Goal: Task Accomplishment & Management: Manage account settings

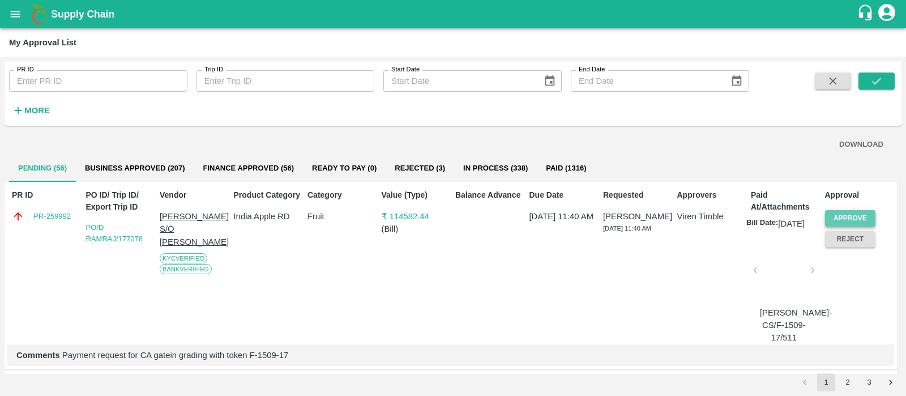
click at [859, 214] on button "Approve" at bounding box center [850, 218] width 51 height 16
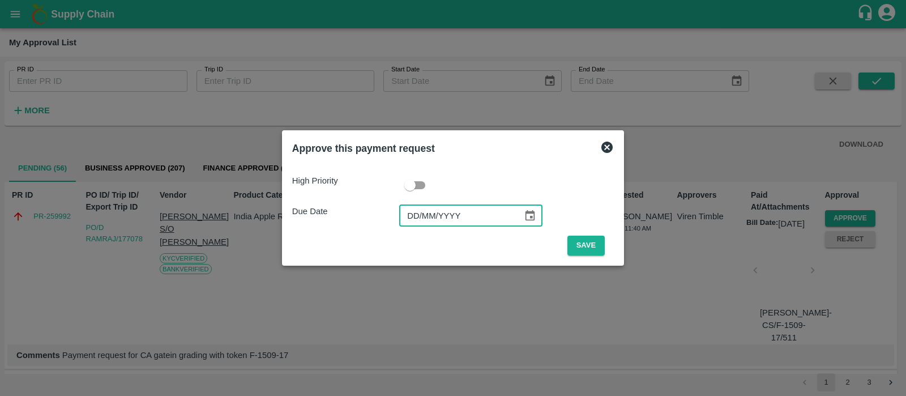
click at [416, 220] on input "DD/MM/YYYY" at bounding box center [457, 216] width 116 height 22
type input "[DATE]"
click at [600, 240] on button "Save" at bounding box center [585, 246] width 37 height 20
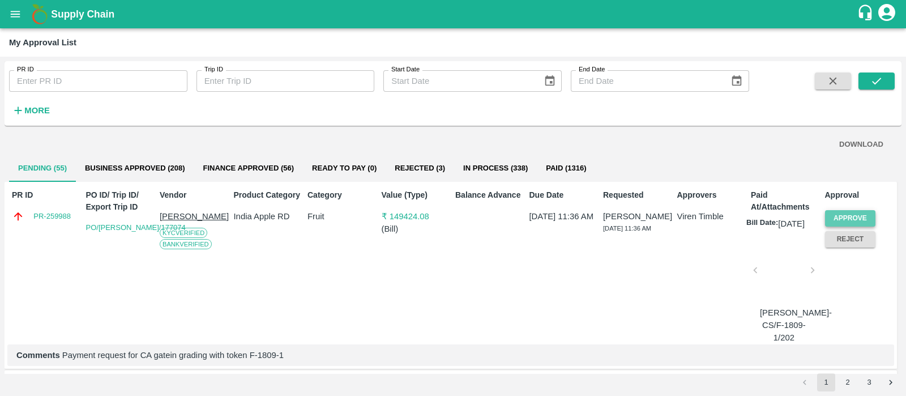
click at [843, 211] on button "Approve" at bounding box center [850, 218] width 51 height 16
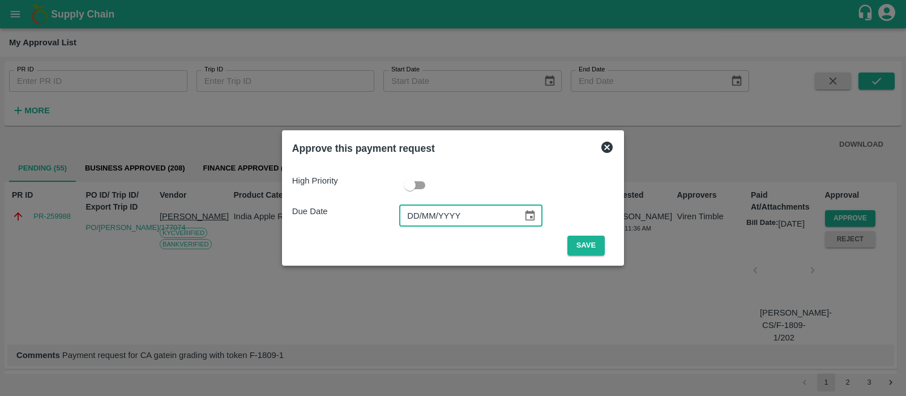
click at [413, 214] on input "DD/MM/YYYY" at bounding box center [457, 216] width 116 height 22
type input "22/09/2025"
click at [588, 253] on button "Save" at bounding box center [585, 246] width 37 height 20
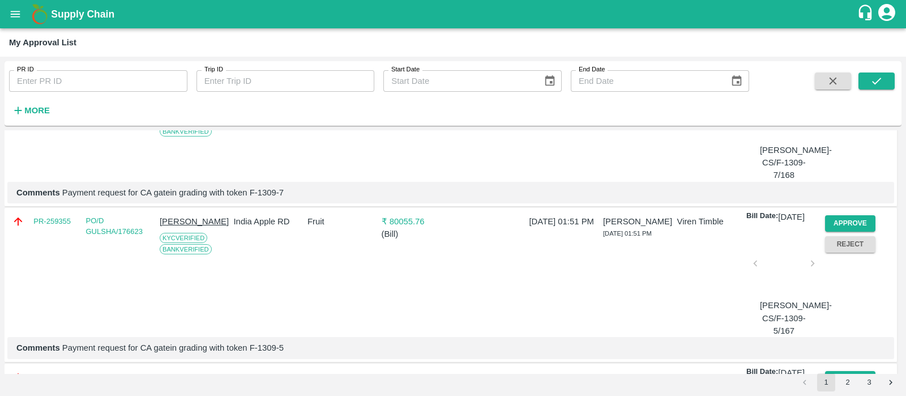
scroll to position [1717, 0]
click at [836, 77] on button "Approve" at bounding box center [850, 69] width 51 height 16
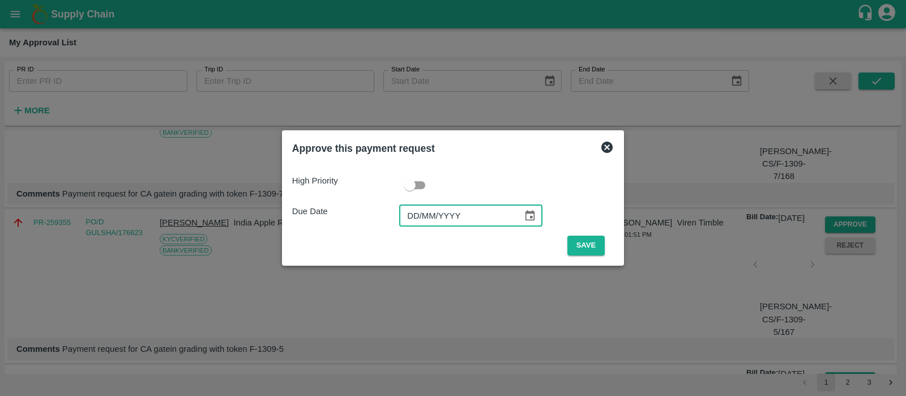
click at [416, 213] on input "DD/MM/YYYY" at bounding box center [457, 216] width 116 height 22
type input "20/09/2025"
click at [585, 250] on button "Save" at bounding box center [585, 246] width 37 height 20
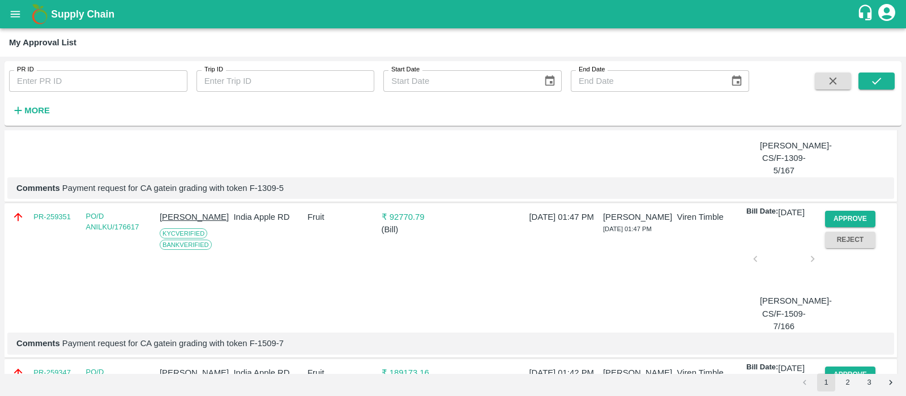
scroll to position [1731, 0]
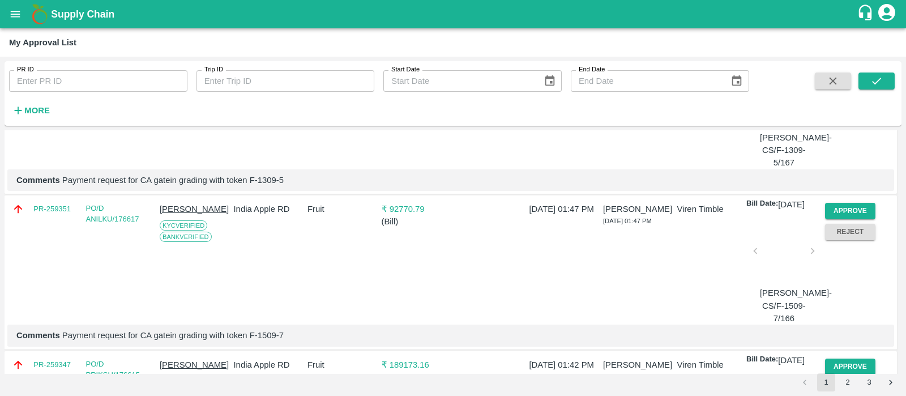
click at [840, 63] on button "Approve" at bounding box center [850, 55] width 51 height 16
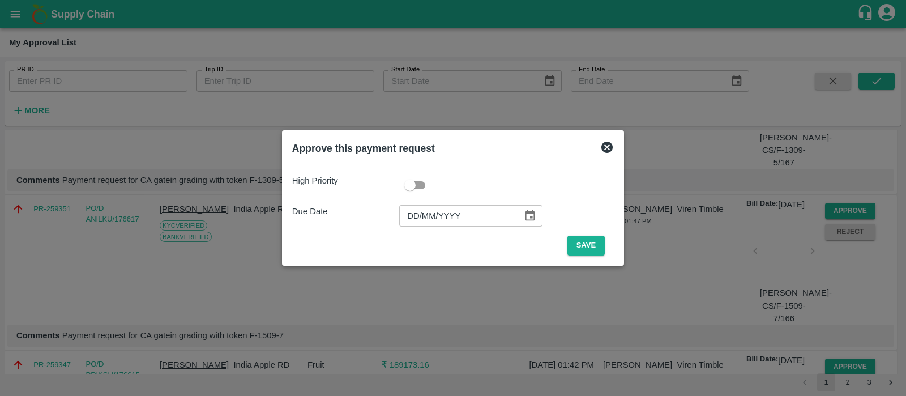
click at [405, 206] on input "DD/MM/YYYY" at bounding box center [457, 216] width 116 height 22
type input "20/09/2025"
click at [578, 253] on button "Save" at bounding box center [585, 246] width 37 height 20
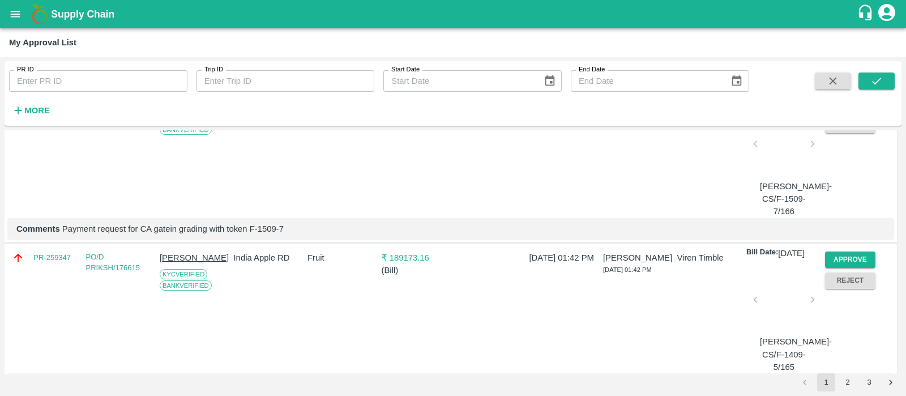
scroll to position [1683, 0]
click at [864, 112] on button "Approve" at bounding box center [850, 103] width 51 height 16
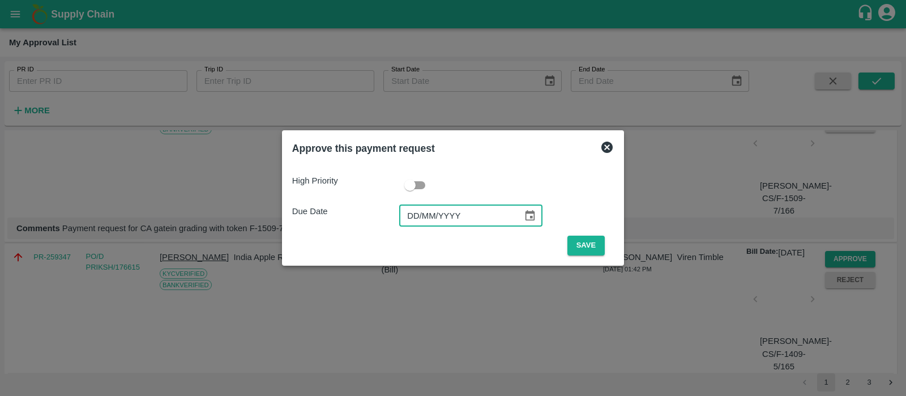
click at [408, 211] on input "DD/MM/YYYY" at bounding box center [457, 216] width 116 height 22
type input "20/09/2025"
click at [583, 245] on button "Save" at bounding box center [585, 246] width 37 height 20
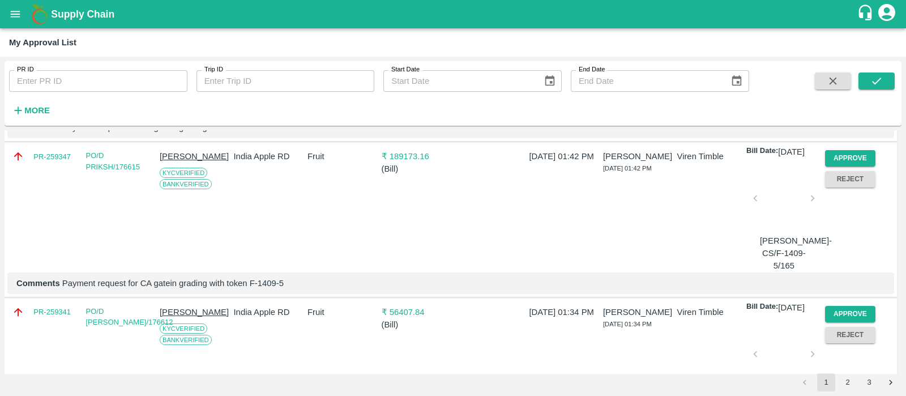
scroll to position [1628, 0]
click at [850, 166] on button "Approve" at bounding box center [850, 158] width 51 height 16
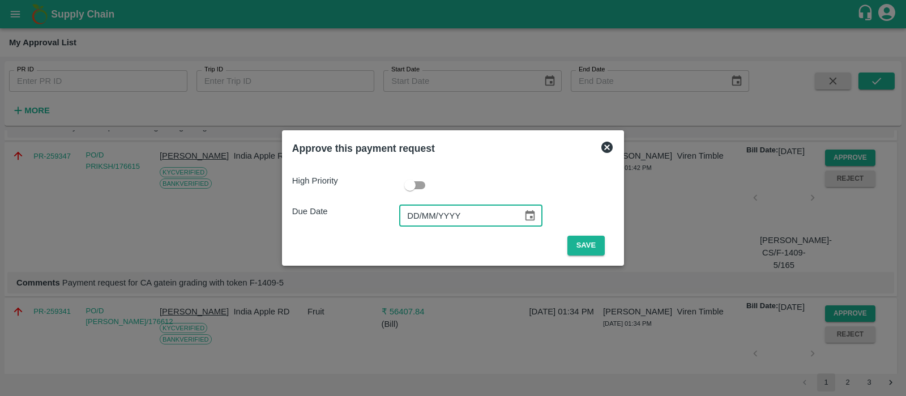
click at [413, 217] on input "DD/MM/YYYY" at bounding box center [457, 216] width 116 height 22
type input "20/09/2025"
click at [579, 246] on button "Save" at bounding box center [585, 246] width 37 height 20
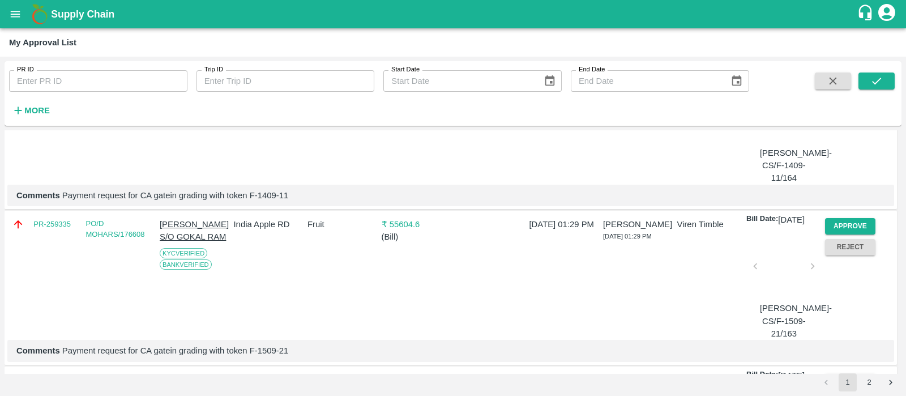
scroll to position [1714, 0]
click at [860, 80] on button "Approve" at bounding box center [850, 71] width 51 height 16
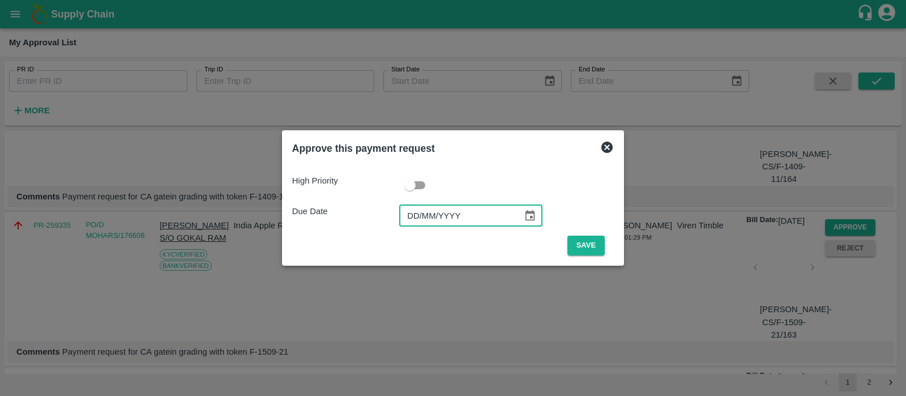
click at [409, 210] on input "DD/MM/YYYY" at bounding box center [457, 216] width 116 height 22
type input "20/09/2025"
click at [567, 247] on button "Save" at bounding box center [585, 246] width 37 height 20
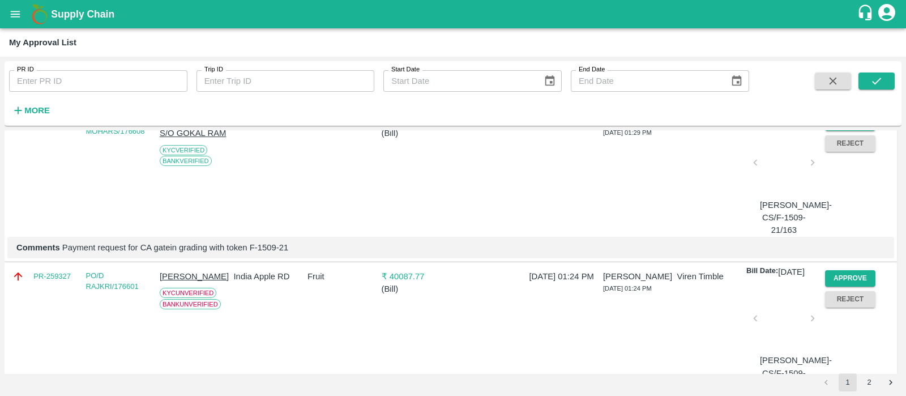
scroll to position [1658, 0]
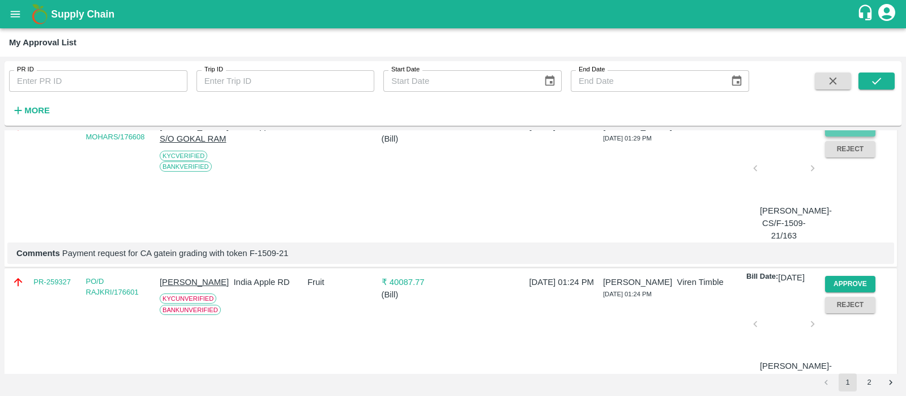
click at [858, 136] on button "Approve" at bounding box center [850, 128] width 51 height 16
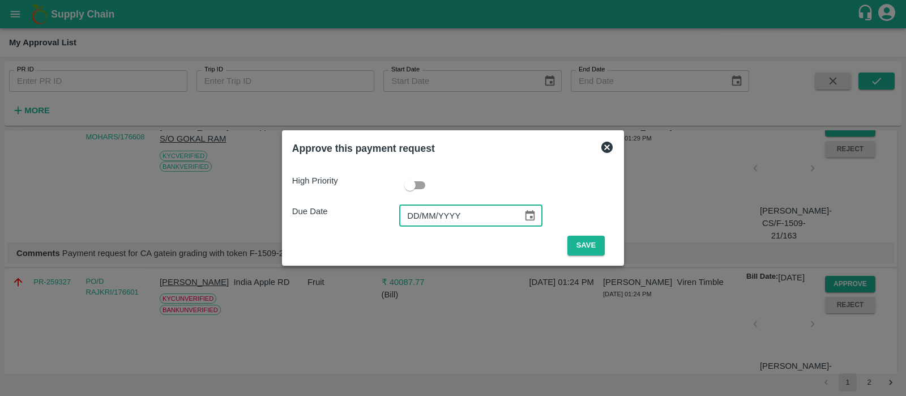
click at [415, 210] on input "DD/MM/YYYY" at bounding box center [457, 216] width 116 height 22
type input "20/09/2025"
click at [589, 241] on button "Save" at bounding box center [585, 246] width 37 height 20
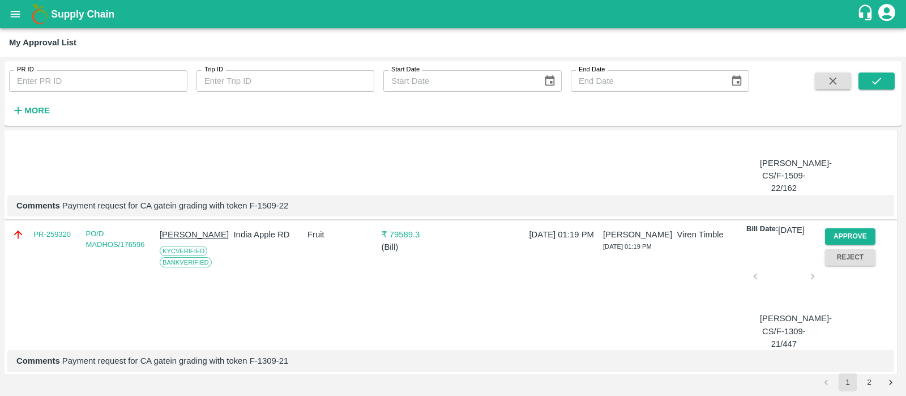
scroll to position [1773, 0]
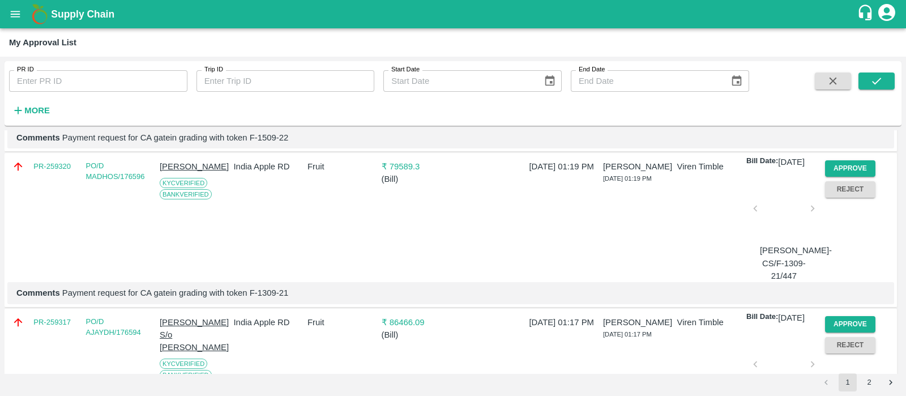
click at [388, 126] on div "₹ 40087.77 ( Bill )" at bounding box center [414, 63] width 74 height 126
click at [839, 177] on button "Approve" at bounding box center [850, 168] width 51 height 16
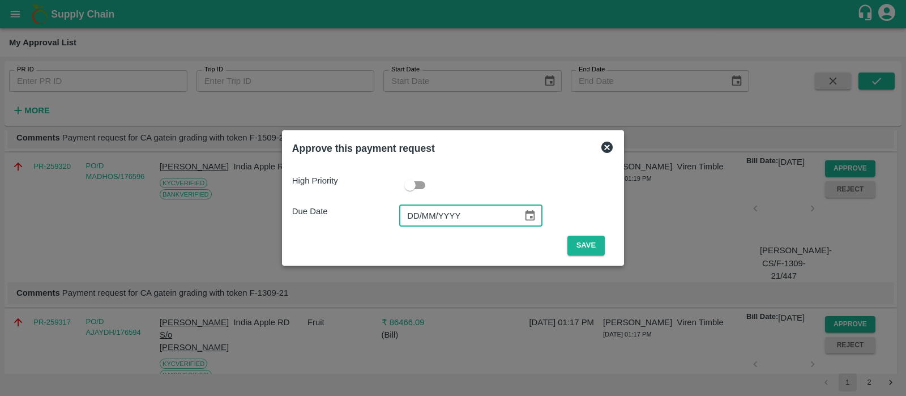
click at [409, 219] on input "DD/MM/YYYY" at bounding box center [457, 216] width 116 height 22
type input "20/09/0025"
click at [581, 245] on button "Save" at bounding box center [585, 246] width 37 height 20
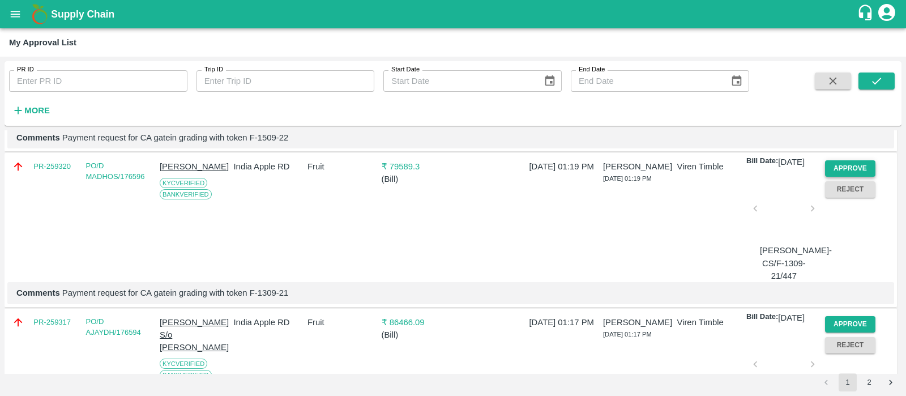
click at [834, 177] on button "Approve" at bounding box center [850, 168] width 51 height 16
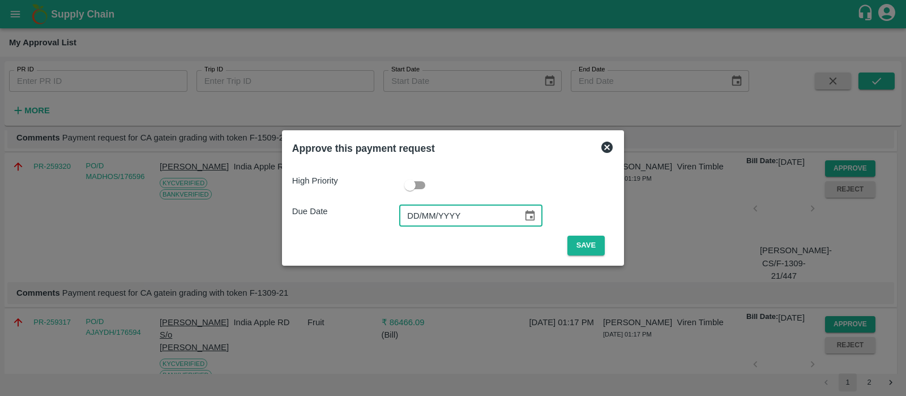
click at [413, 217] on input "DD/MM/YYYY" at bounding box center [457, 216] width 116 height 22
type input "20/09/2025"
click at [580, 242] on button "Save" at bounding box center [585, 246] width 37 height 20
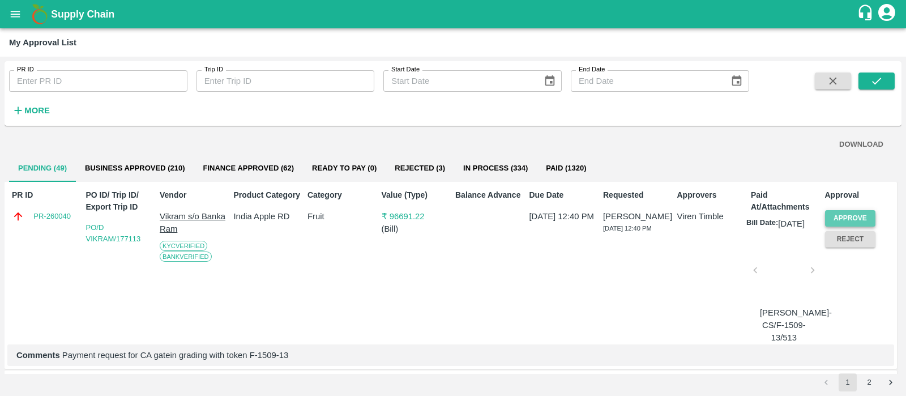
click at [835, 211] on button "Approve" at bounding box center [850, 218] width 51 height 16
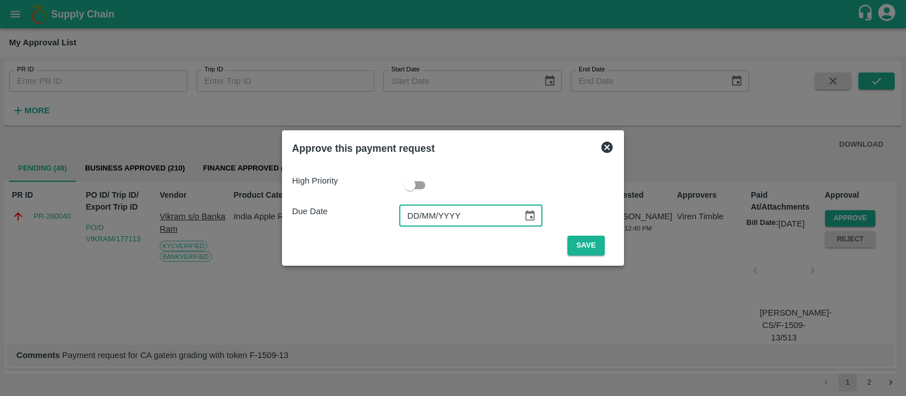
click at [405, 215] on input "DD/MM/YYYY" at bounding box center [457, 216] width 116 height 22
type input "22/09/2025"
click at [587, 250] on button "Save" at bounding box center [585, 246] width 37 height 20
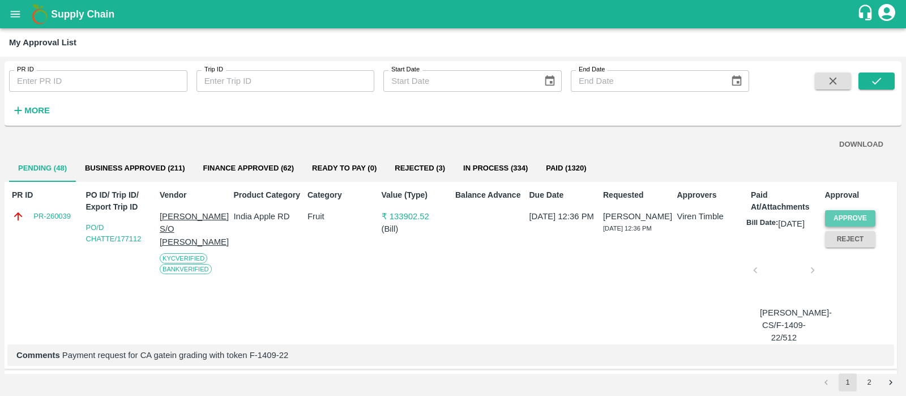
click at [864, 219] on button "Approve" at bounding box center [850, 218] width 51 height 16
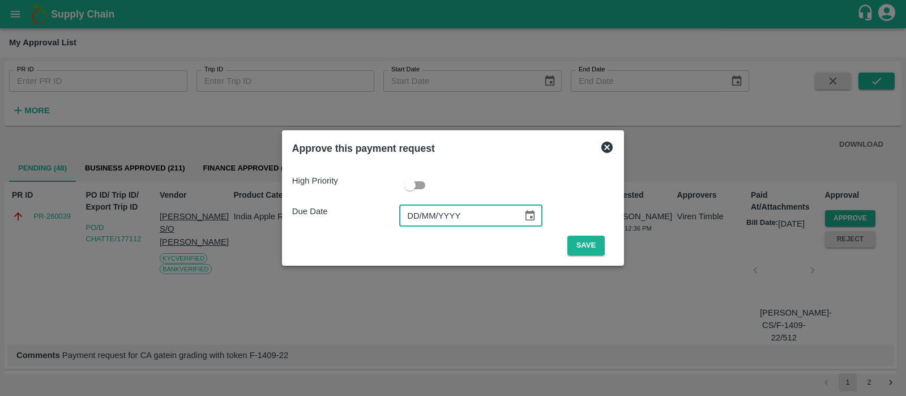
click at [409, 219] on input "DD/MM/YYYY" at bounding box center [457, 216] width 116 height 22
type input "22/09/2025"
click at [593, 251] on button "Save" at bounding box center [585, 246] width 37 height 20
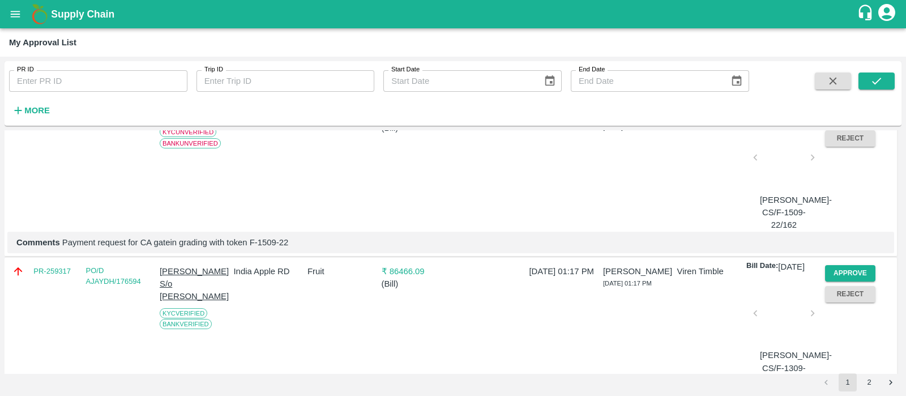
scroll to position [1669, 0]
click at [850, 125] on button "Approve" at bounding box center [850, 117] width 51 height 16
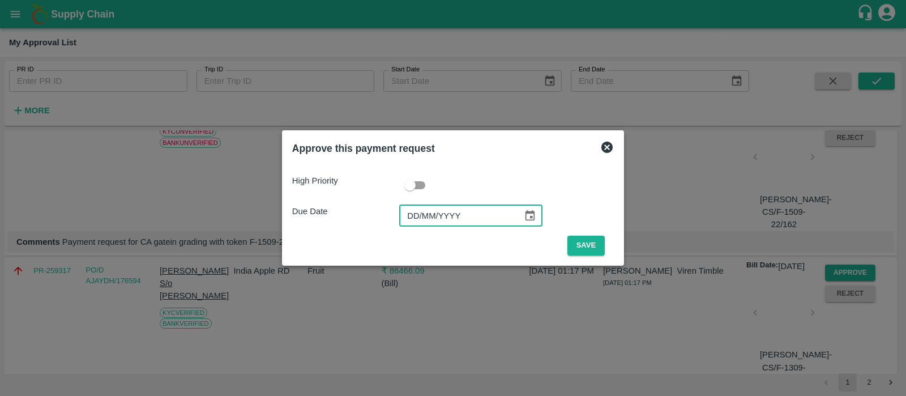
click at [412, 214] on input "DD/MM/YYYY" at bounding box center [457, 216] width 116 height 22
type input "20/09/2025"
click at [580, 246] on button "Save" at bounding box center [585, 246] width 37 height 20
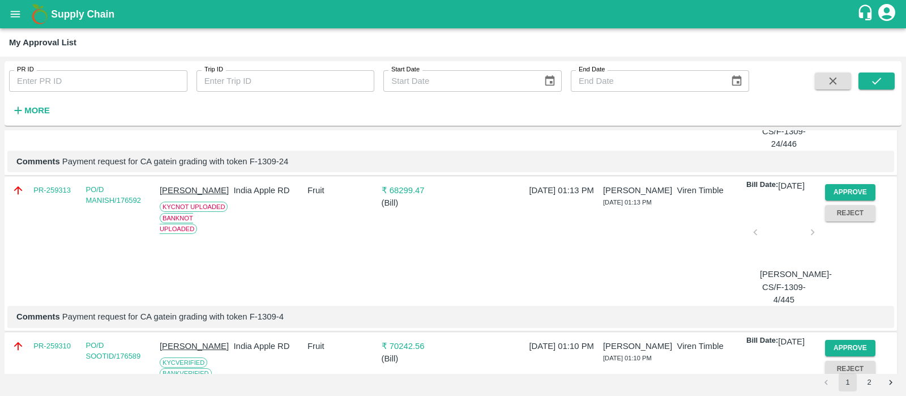
scroll to position [1724, 0]
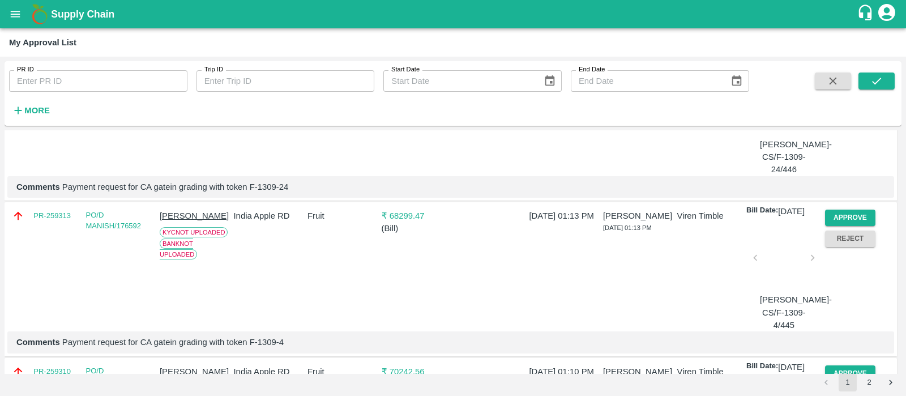
click at [861, 70] on button "Approve" at bounding box center [850, 62] width 51 height 16
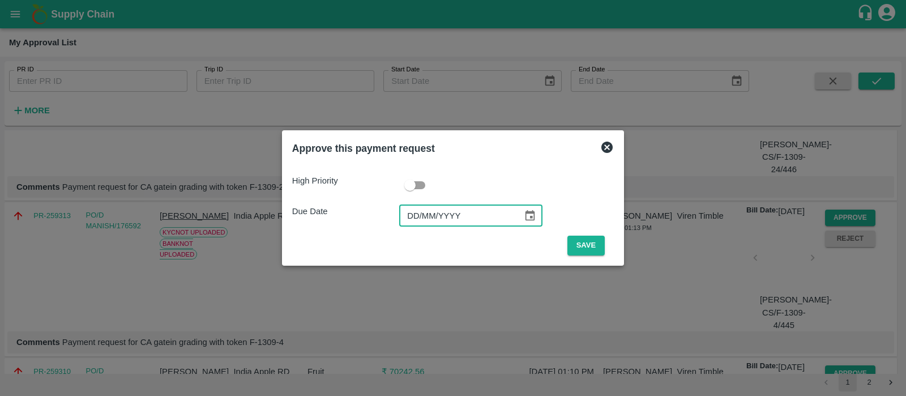
click at [419, 216] on input "DD/MM/YYYY" at bounding box center [457, 216] width 116 height 22
type input "20/09/2025"
click at [595, 246] on button "Save" at bounding box center [585, 246] width 37 height 20
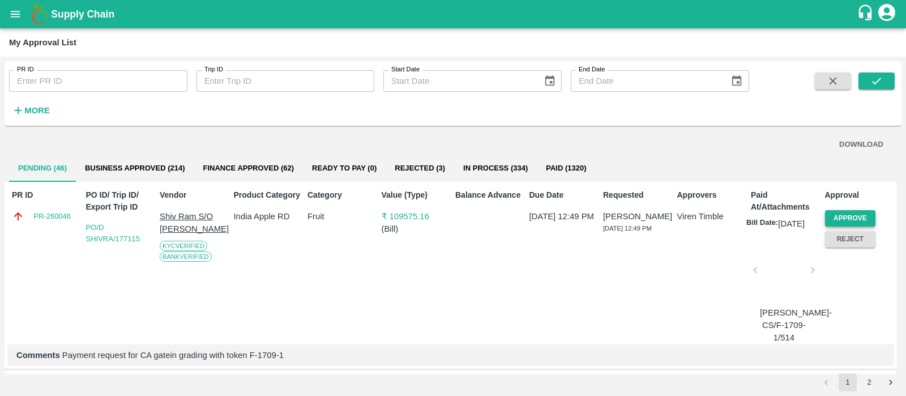
scroll to position [0, 0]
click at [835, 218] on button "Approve" at bounding box center [850, 218] width 51 height 16
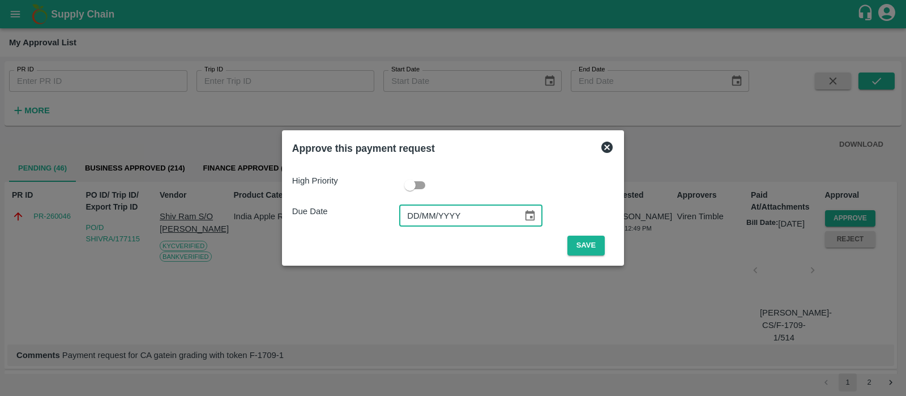
click at [409, 217] on input "DD/MM/YYYY" at bounding box center [457, 216] width 116 height 22
type input "22/09/2025"
click at [597, 242] on button "Save" at bounding box center [585, 246] width 37 height 20
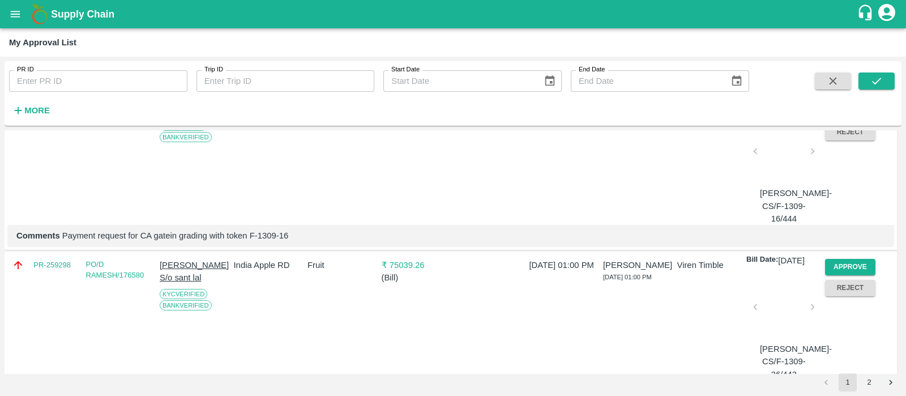
scroll to position [1831, 0]
click at [848, 118] on button "Approve" at bounding box center [850, 110] width 51 height 16
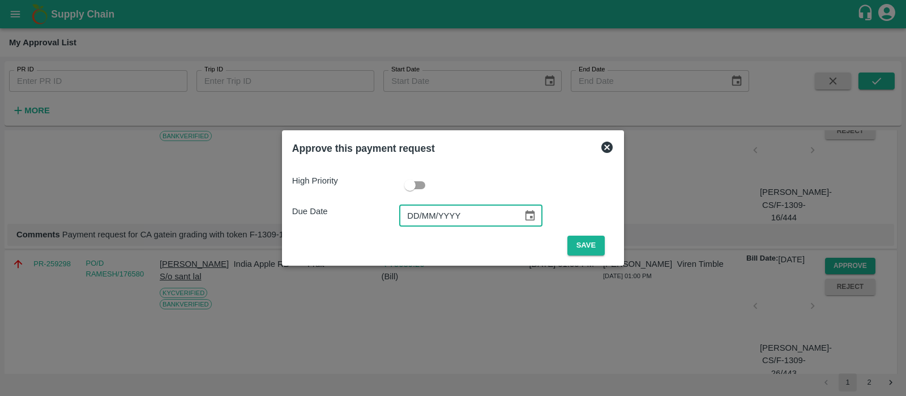
click at [405, 214] on input "DD/MM/YYYY" at bounding box center [457, 216] width 116 height 22
type input "20/09/2025"
click at [586, 247] on button "Save" at bounding box center [585, 246] width 37 height 20
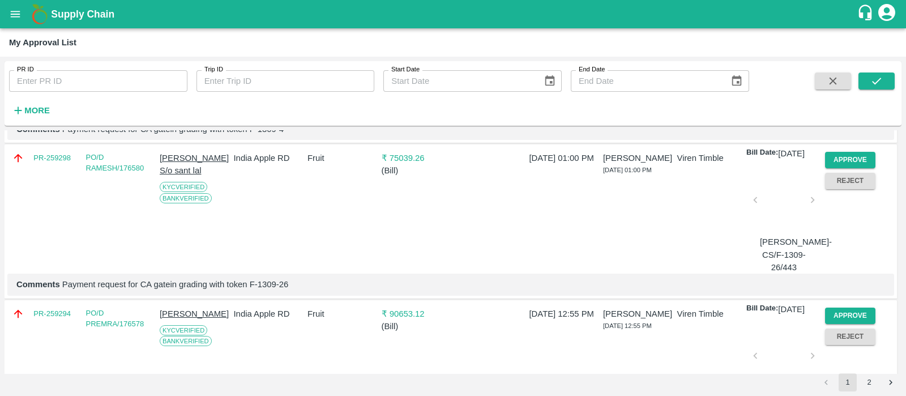
scroll to position [1788, 0]
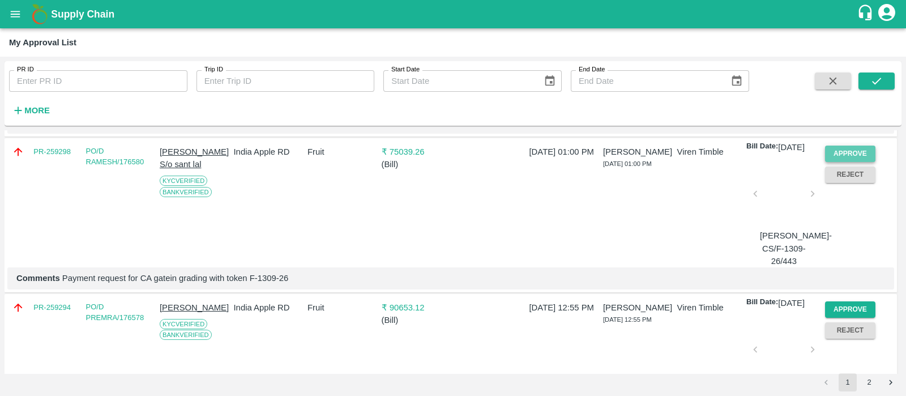
click at [856, 162] on button "Approve" at bounding box center [850, 154] width 51 height 16
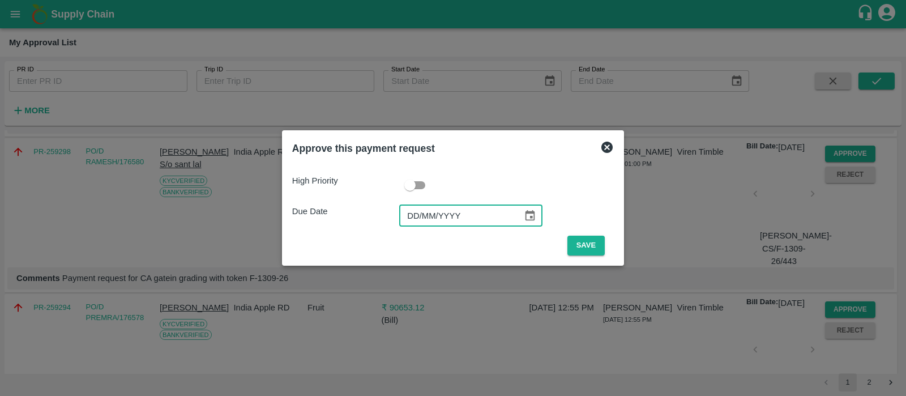
click at [405, 218] on input "DD/MM/YYYY" at bounding box center [457, 216] width 116 height 22
type input "20/09/2025"
click at [586, 247] on button "Save" at bounding box center [585, 246] width 37 height 20
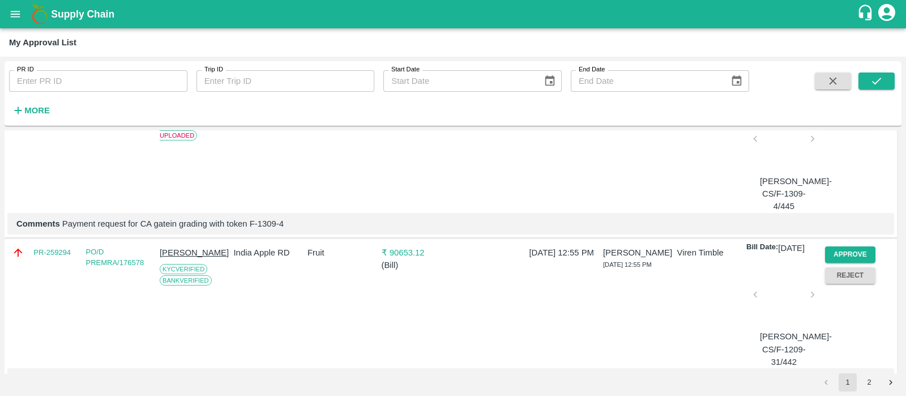
scroll to position [1890, 0]
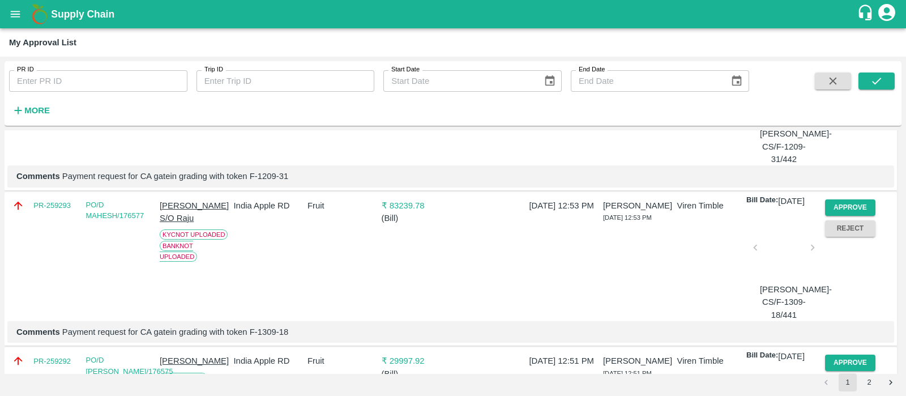
click at [845, 60] on button "Approve" at bounding box center [850, 52] width 51 height 16
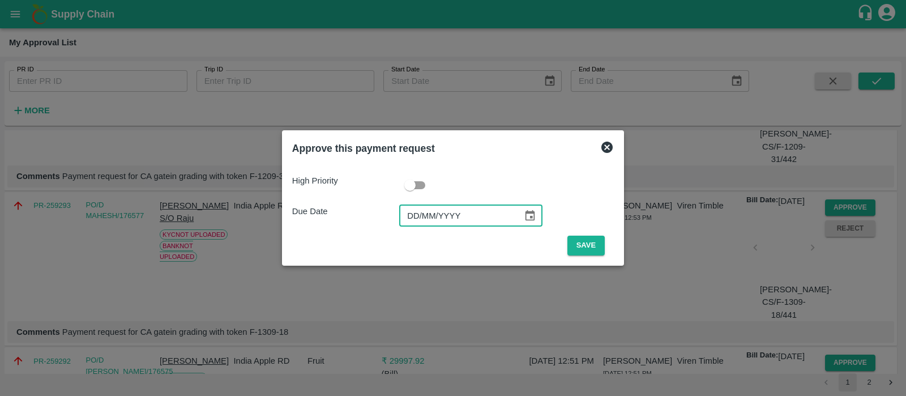
click at [419, 213] on input "DD/MM/YYYY" at bounding box center [457, 216] width 116 height 22
type input "20/09/2025"
click at [597, 246] on button "Save" at bounding box center [585, 246] width 37 height 20
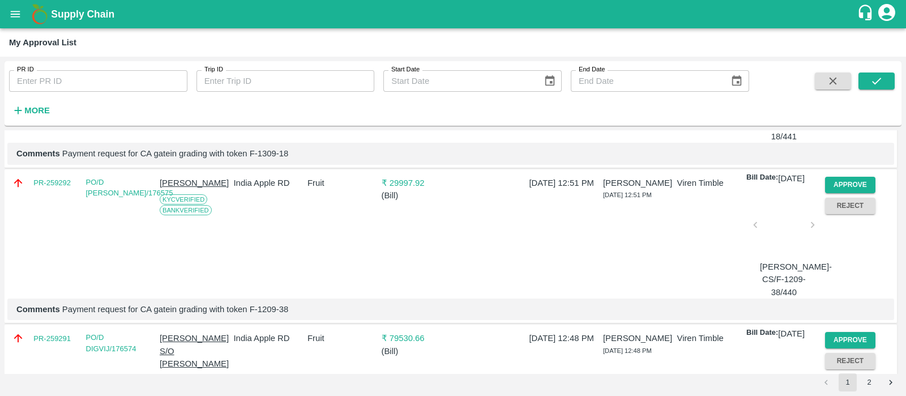
scroll to position [1918, 0]
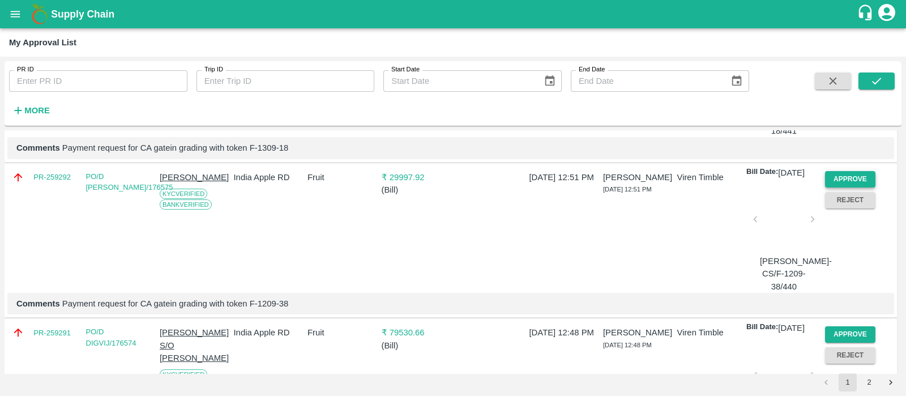
click at [851, 187] on button "Approve" at bounding box center [850, 179] width 51 height 16
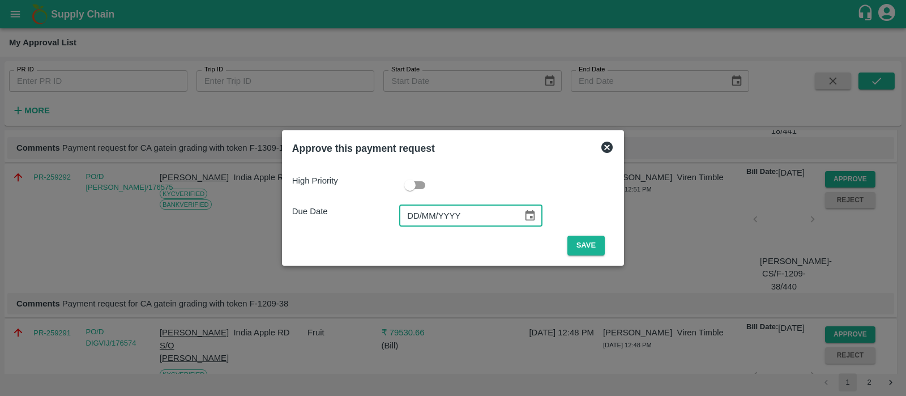
click at [419, 210] on input "DD/MM/YYYY" at bounding box center [457, 216] width 116 height 22
type input "20/09/2025"
click at [582, 241] on button "Save" at bounding box center [585, 246] width 37 height 20
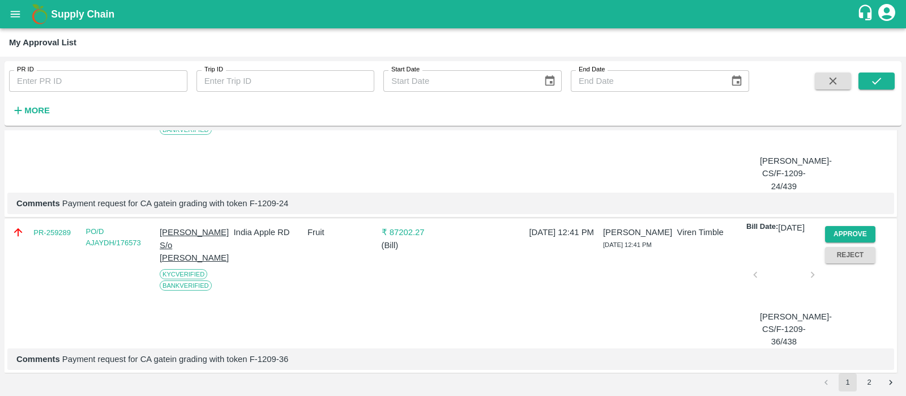
scroll to position [2017, 0]
click at [832, 89] on button "Approve" at bounding box center [850, 80] width 51 height 16
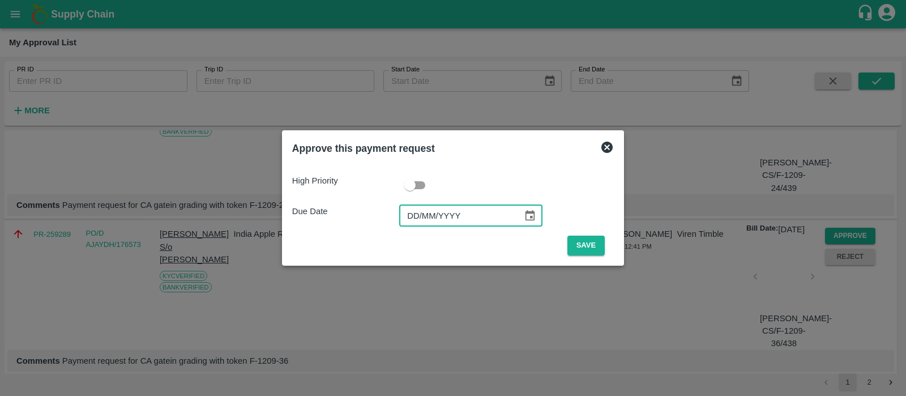
click at [422, 216] on input "DD/MM/YYYY" at bounding box center [457, 216] width 116 height 22
type input "20/09/2025"
click at [578, 245] on button "Save" at bounding box center [585, 246] width 37 height 20
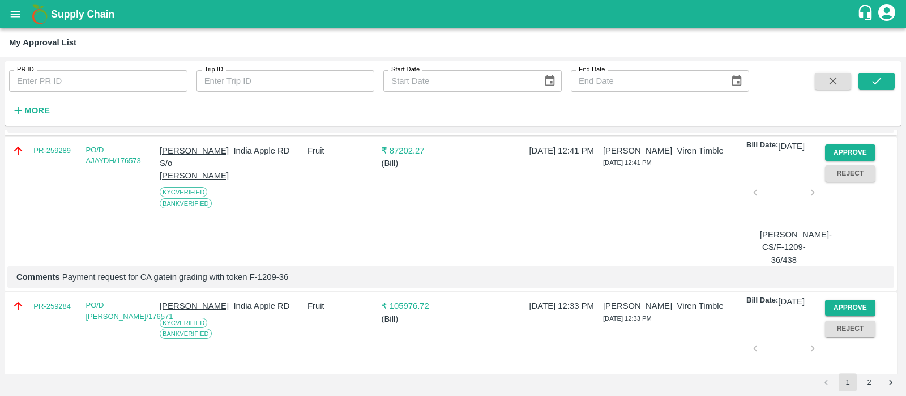
scroll to position [2018, 0]
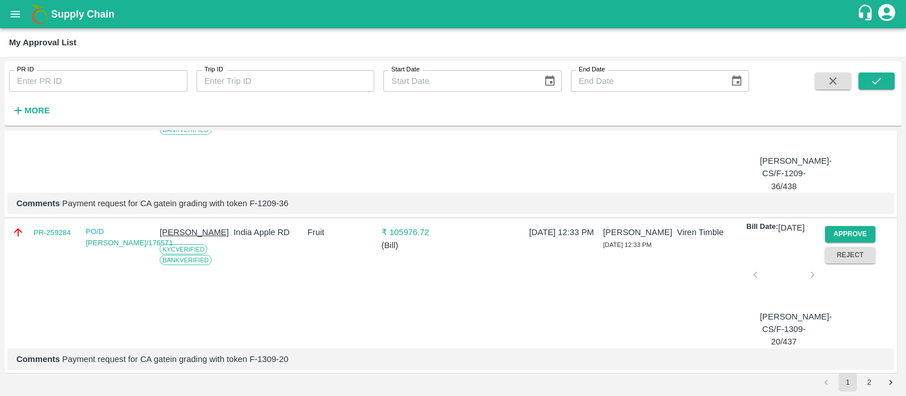
click at [836, 87] on button "Approve" at bounding box center [850, 79] width 51 height 16
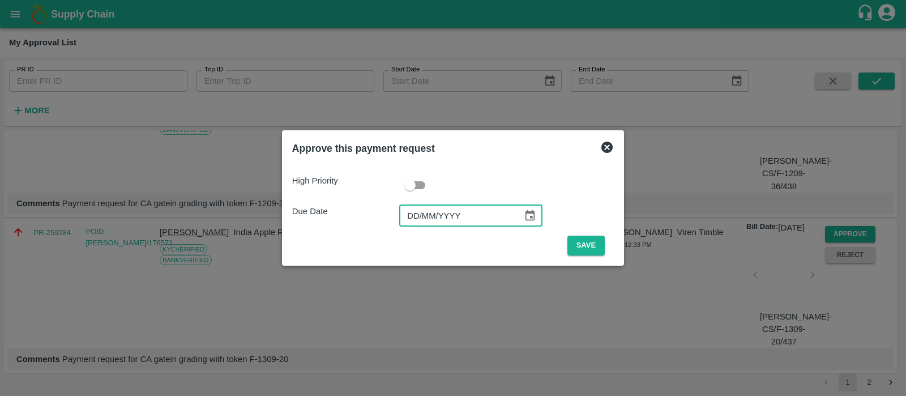
click at [413, 219] on input "DD/MM/YYYY" at bounding box center [457, 216] width 116 height 22
type input "20/09/2025"
click at [587, 250] on button "Save" at bounding box center [585, 246] width 37 height 20
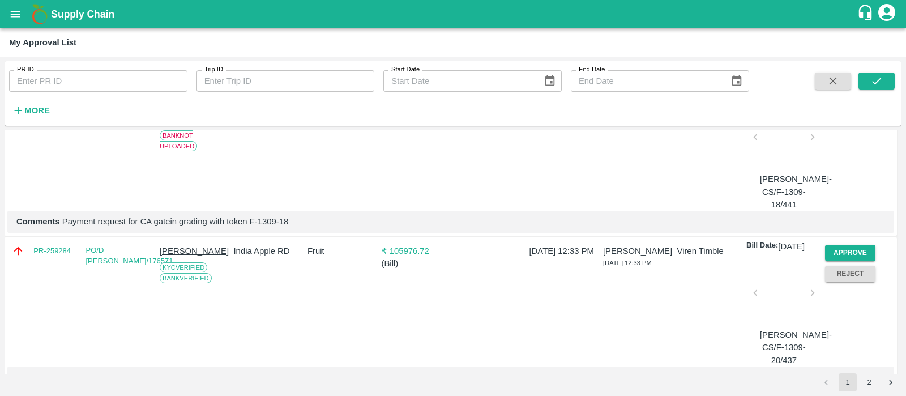
scroll to position [2036, 0]
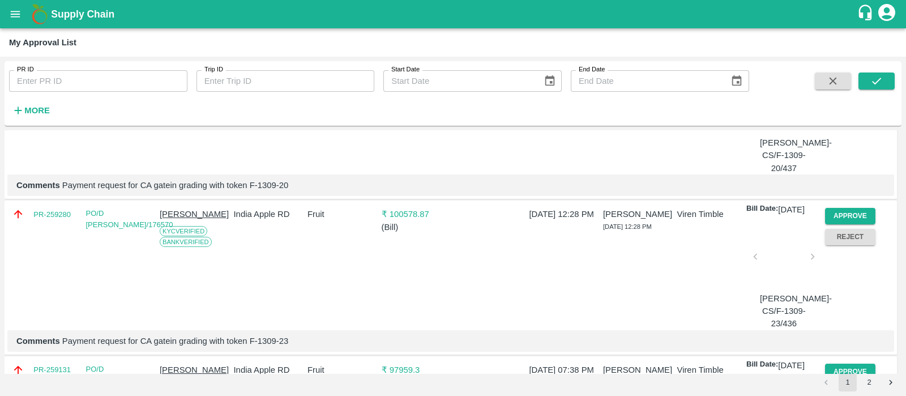
click at [842, 69] on button "Approve" at bounding box center [850, 61] width 51 height 16
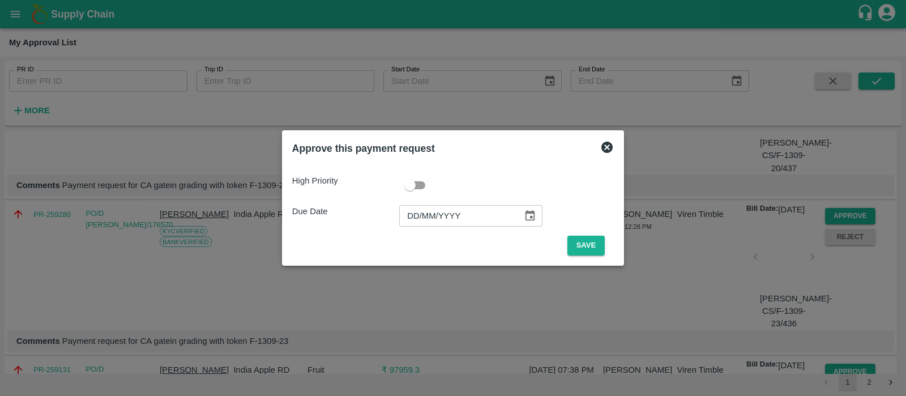
click at [415, 215] on input "DD/MM/YYYY" at bounding box center [457, 216] width 116 height 22
type input "20/09/2025"
click at [594, 242] on button "Save" at bounding box center [585, 246] width 37 height 20
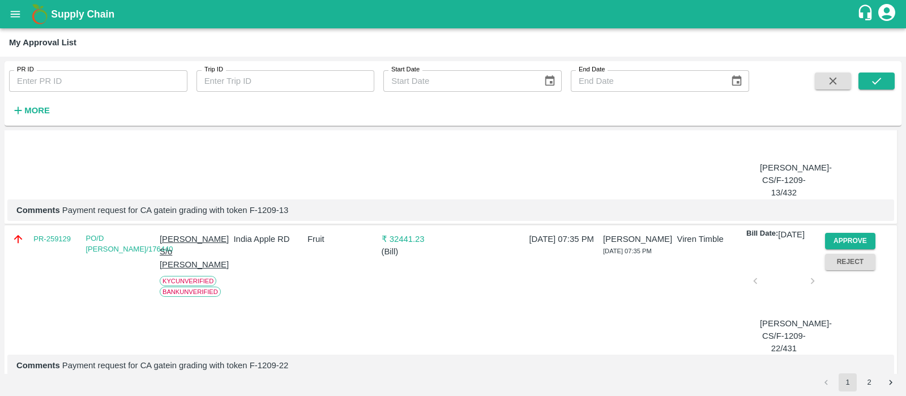
scroll to position [2069, 0]
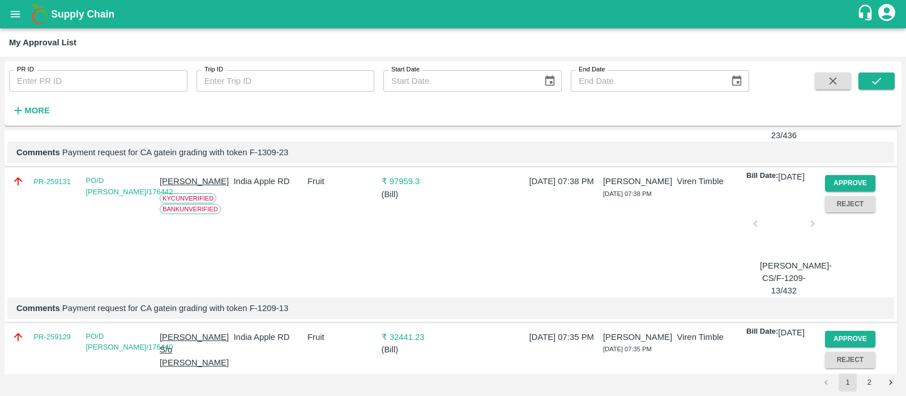
click at [841, 36] on button "Approve" at bounding box center [850, 28] width 51 height 16
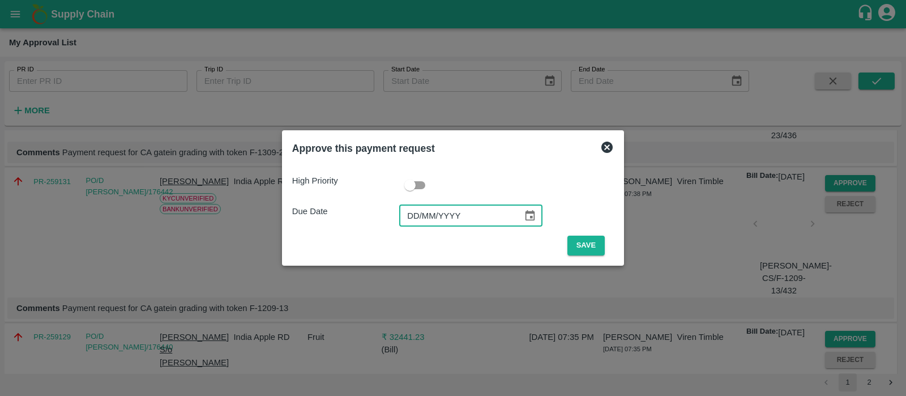
click at [409, 218] on input "DD/MM/YYYY" at bounding box center [457, 216] width 116 height 22
type input "20/09/2025"
click at [580, 241] on button "Save" at bounding box center [585, 246] width 37 height 20
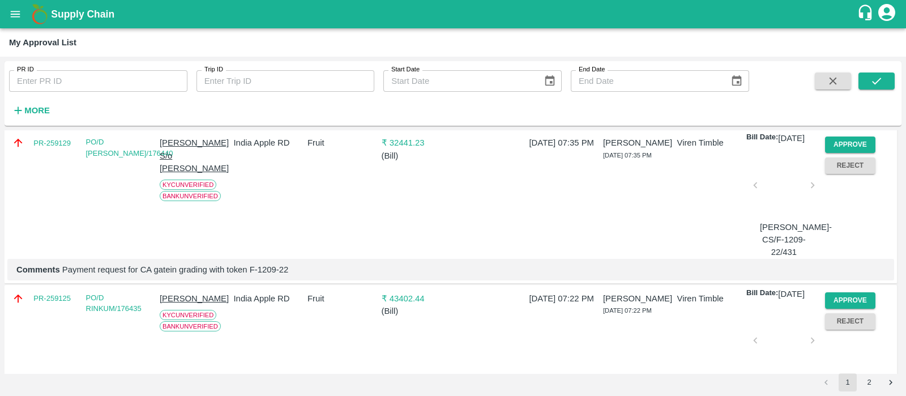
scroll to position [2055, 0]
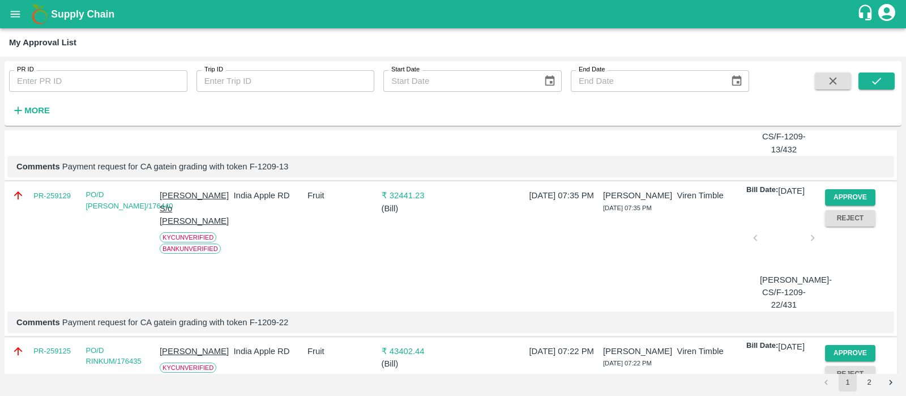
click at [849, 50] on button "Approve" at bounding box center [850, 42] width 51 height 16
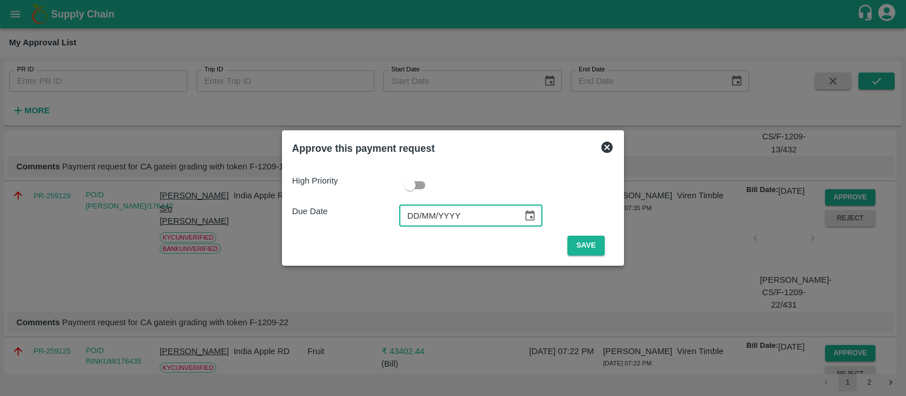
click at [425, 217] on input "DD/MM/YYYY" at bounding box center [457, 216] width 116 height 22
type input "19/09/2025"
click at [575, 239] on button "Save" at bounding box center [585, 246] width 37 height 20
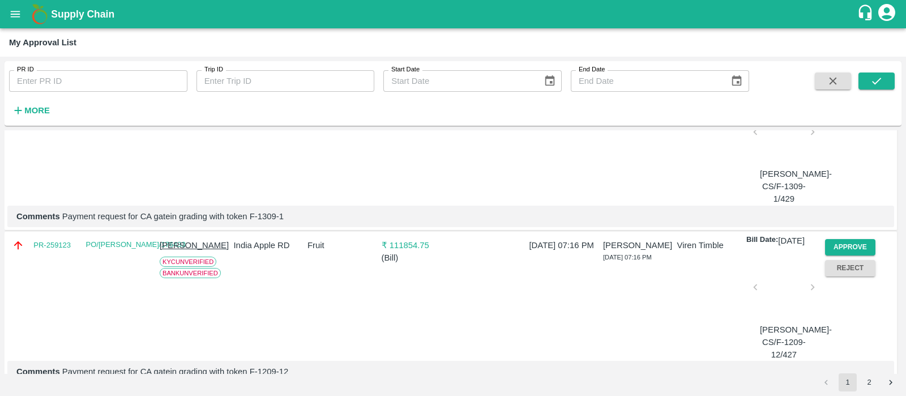
scroll to position [2031, 0]
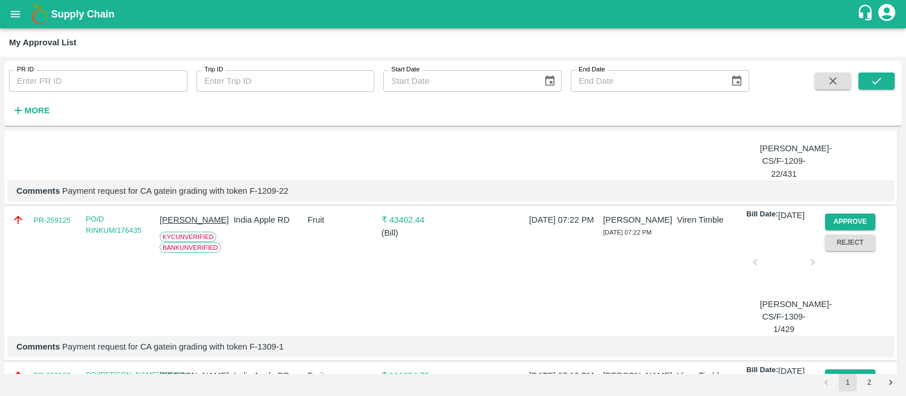
click at [864, 75] on button "Approve" at bounding box center [850, 66] width 51 height 16
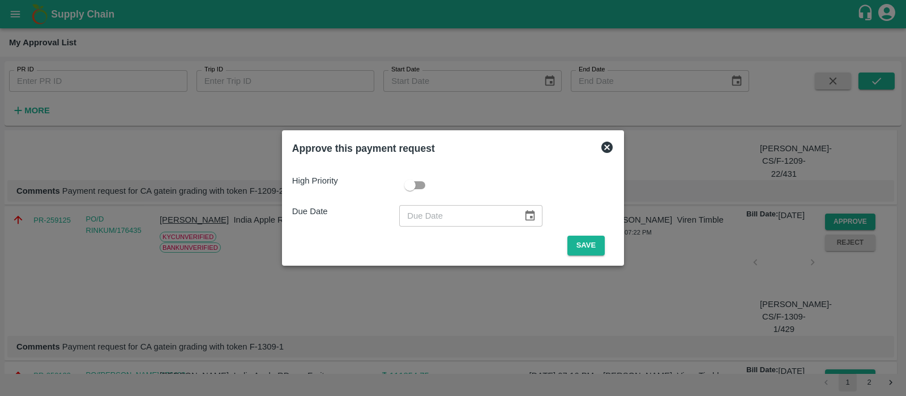
click at [601, 149] on icon at bounding box center [606, 147] width 11 height 11
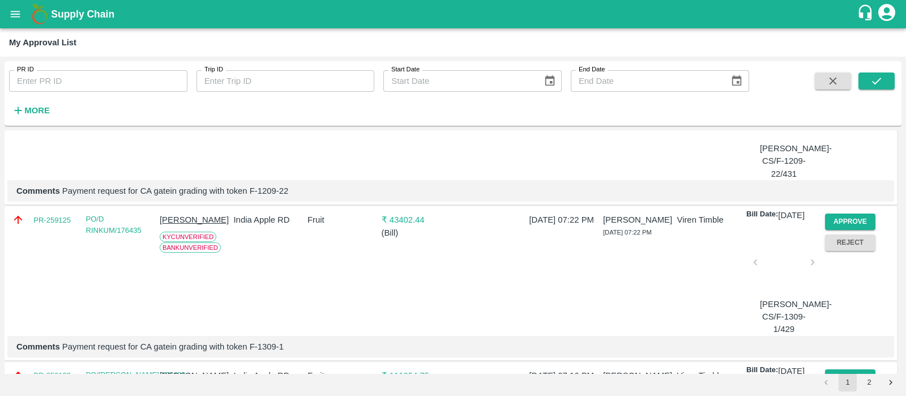
click at [836, 75] on button "Approve" at bounding box center [850, 66] width 51 height 16
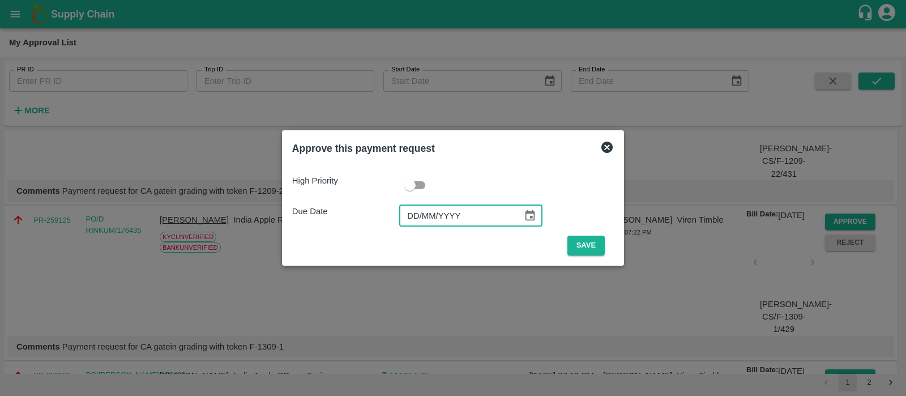
click at [412, 210] on input "DD/MM/YYYY" at bounding box center [457, 216] width 116 height 22
type input "19/09/2025"
click at [584, 244] on button "Save" at bounding box center [585, 246] width 37 height 20
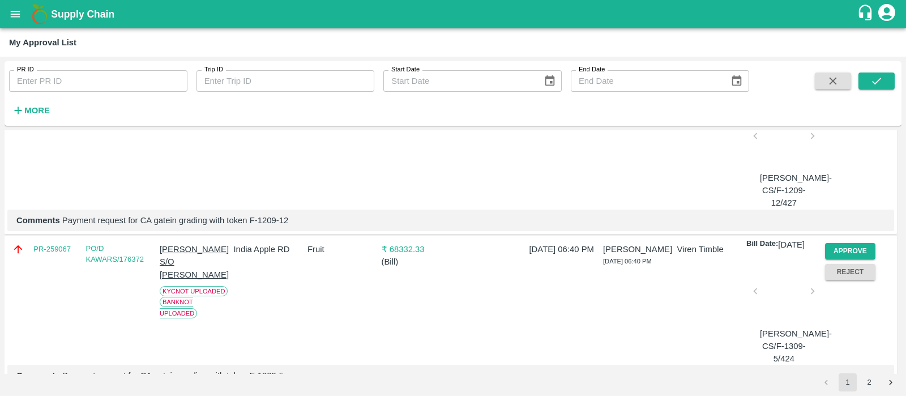
scroll to position [2150, 0]
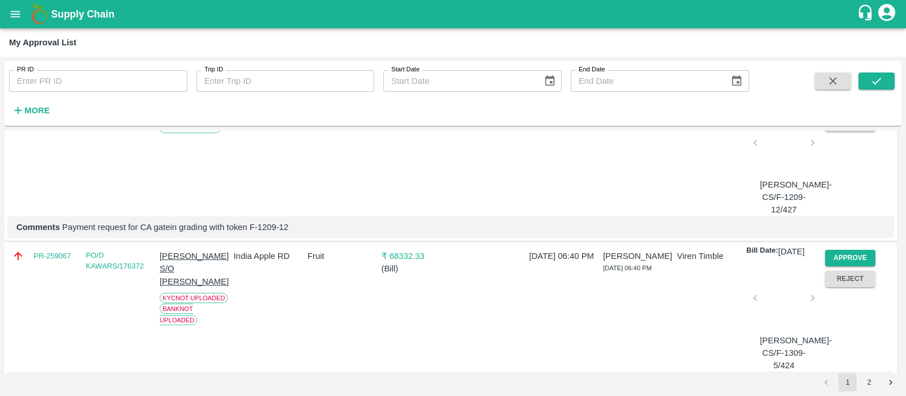
click at [853, 110] on button "Approve" at bounding box center [850, 102] width 51 height 16
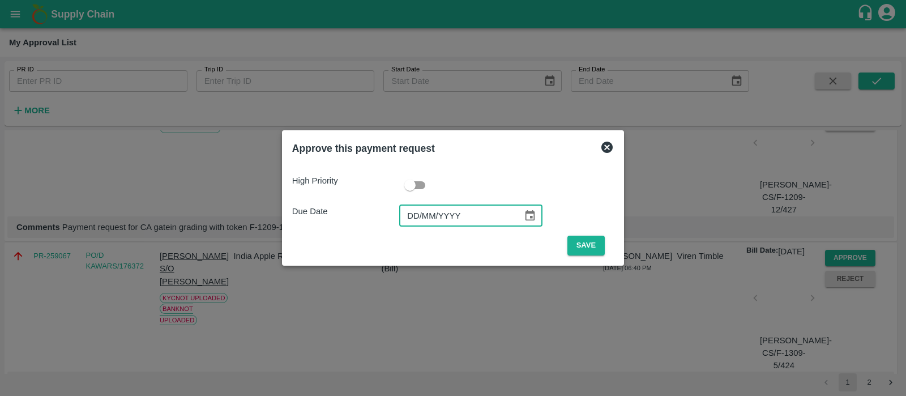
click at [411, 211] on input "DD/MM/YYYY" at bounding box center [457, 216] width 116 height 22
type input "19/09/2025"
click at [580, 246] on button "Save" at bounding box center [585, 246] width 37 height 20
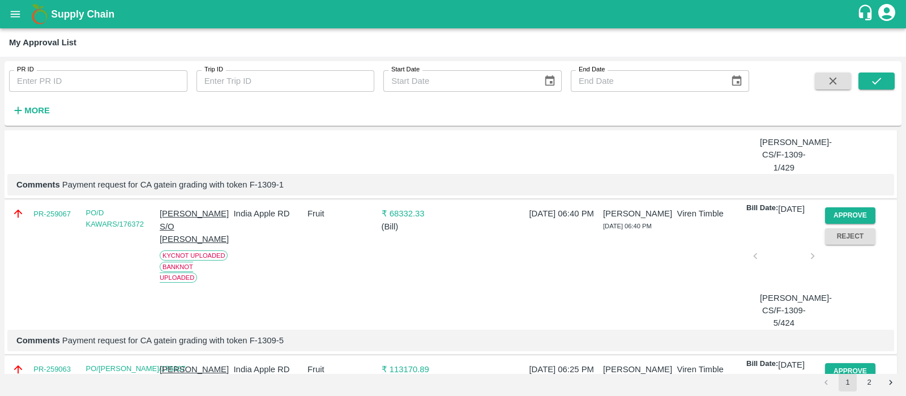
scroll to position [2032, 0]
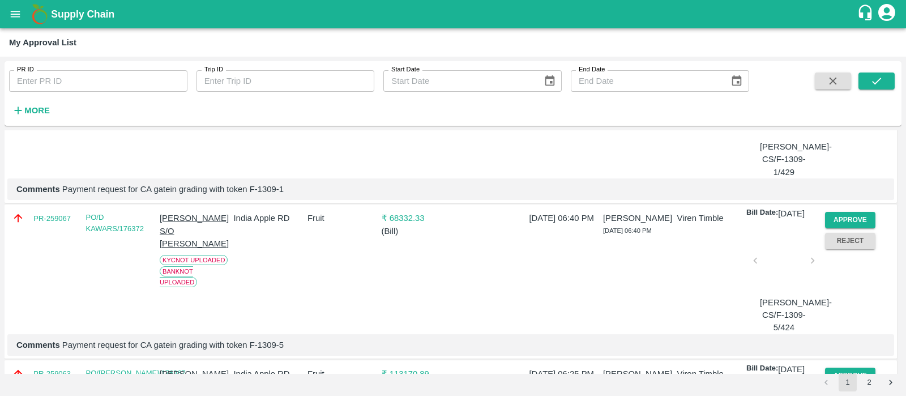
click at [860, 73] on button "Approve" at bounding box center [850, 65] width 51 height 16
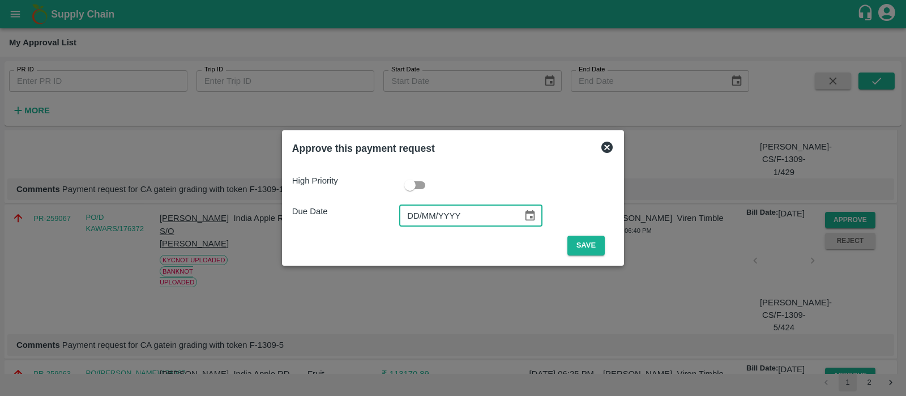
click at [407, 206] on input "DD/MM/YYYY" at bounding box center [457, 216] width 116 height 22
type input "19/09/2025"
click at [589, 247] on button "Save" at bounding box center [585, 246] width 37 height 20
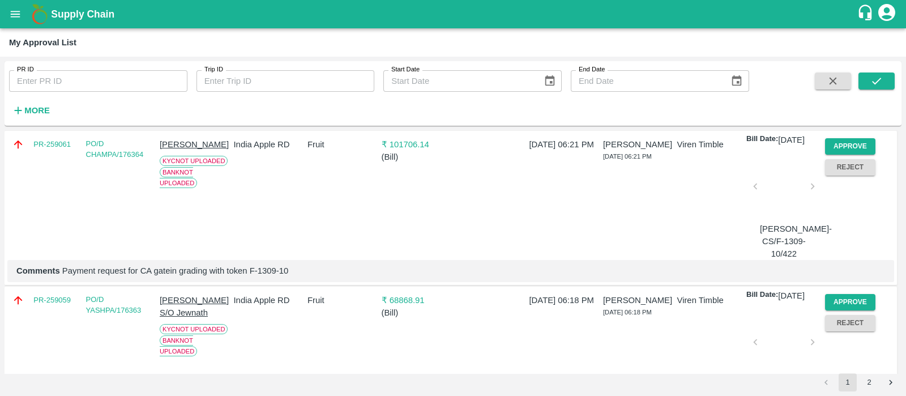
scroll to position [2164, 0]
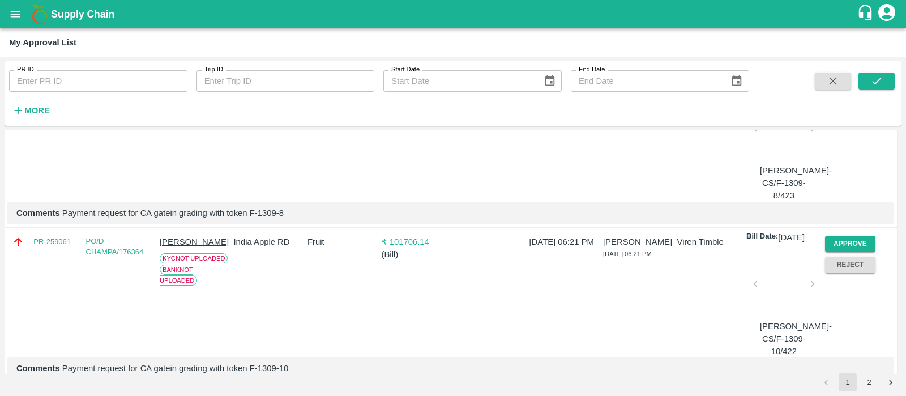
click at [865, 96] on button "Approve" at bounding box center [850, 88] width 51 height 16
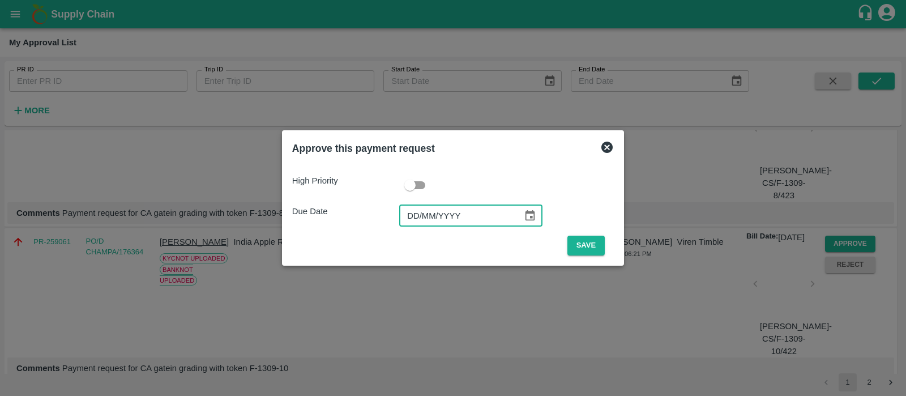
click at [419, 215] on input "DD/MM/YYYY" at bounding box center [457, 216] width 116 height 22
type input "19/09/2025"
click at [584, 243] on button "Save" at bounding box center [585, 246] width 37 height 20
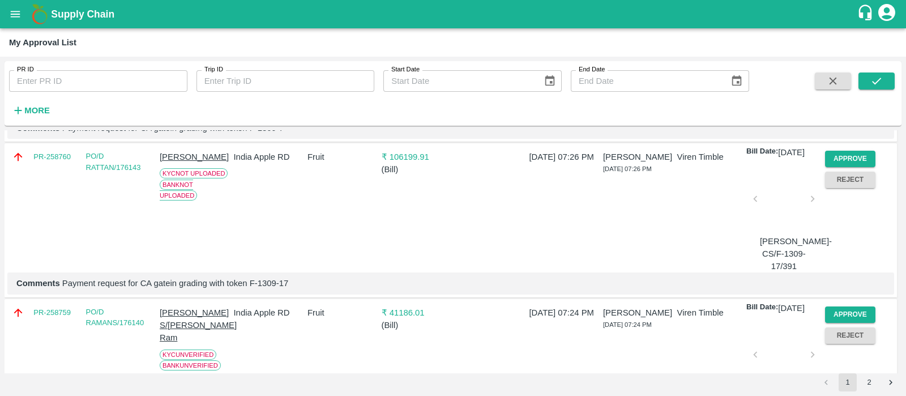
scroll to position [2717, 0]
click at [846, 11] on button "Approve" at bounding box center [850, 2] width 51 height 16
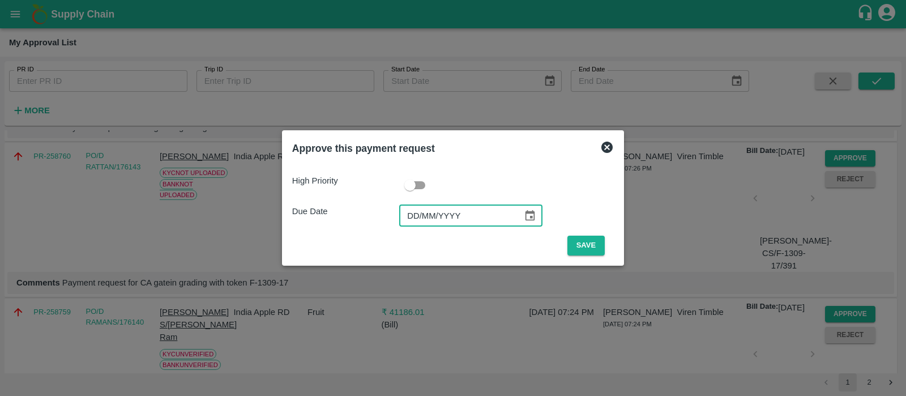
click at [415, 206] on input "DD/MM/YYYY" at bounding box center [457, 216] width 116 height 22
type input "19/09/2025"
click at [594, 250] on button "Save" at bounding box center [585, 246] width 37 height 20
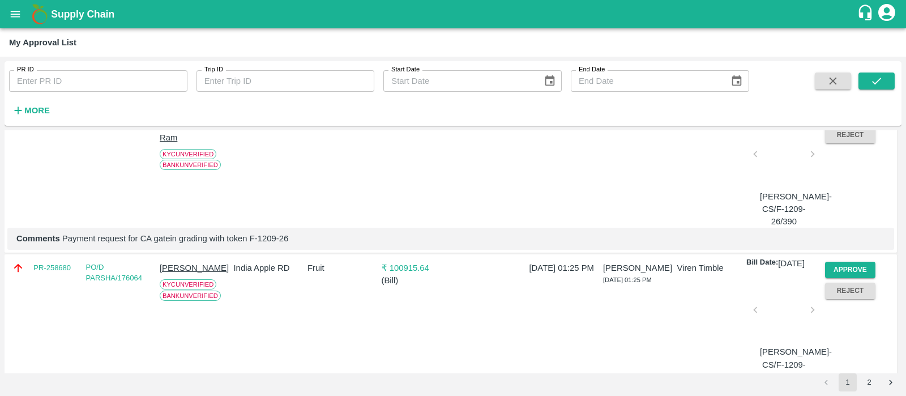
scroll to position [2768, 0]
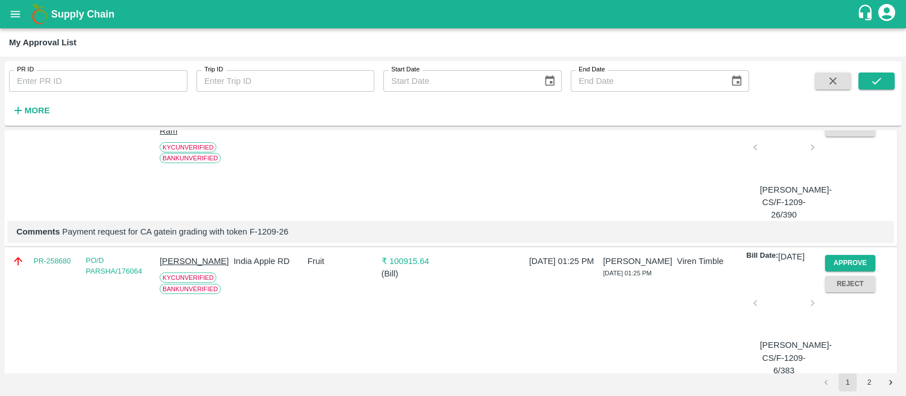
click at [844, 116] on button "Approve" at bounding box center [850, 107] width 51 height 16
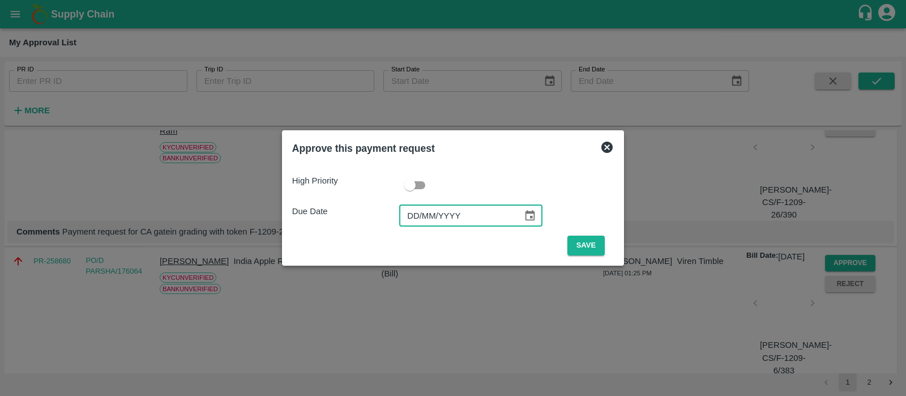
click at [416, 214] on input "DD/MM/YYYY" at bounding box center [457, 216] width 116 height 22
type input "18/09/2025"
click at [588, 250] on button "Save" at bounding box center [585, 246] width 37 height 20
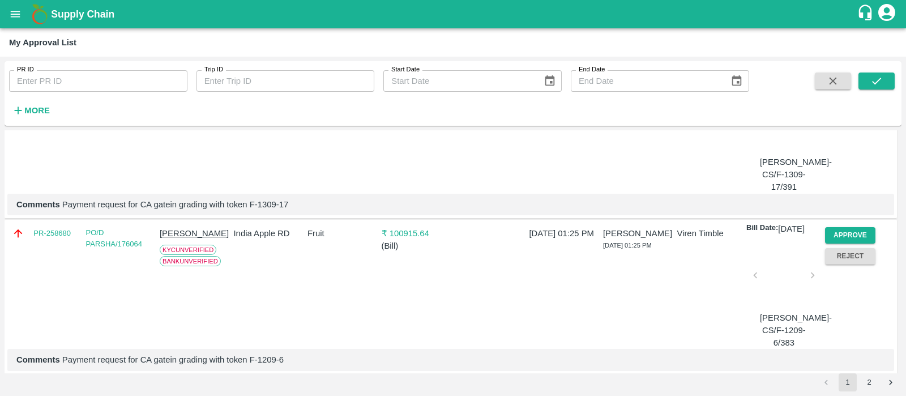
scroll to position [2831, 0]
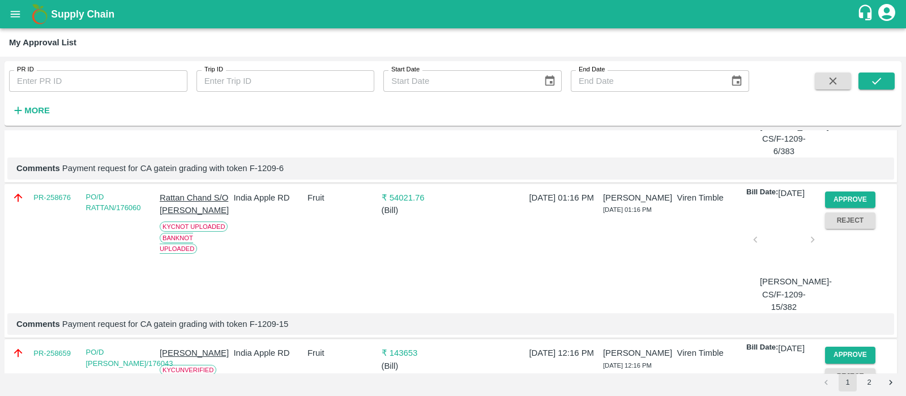
click at [841, 52] on button "Approve" at bounding box center [850, 44] width 51 height 16
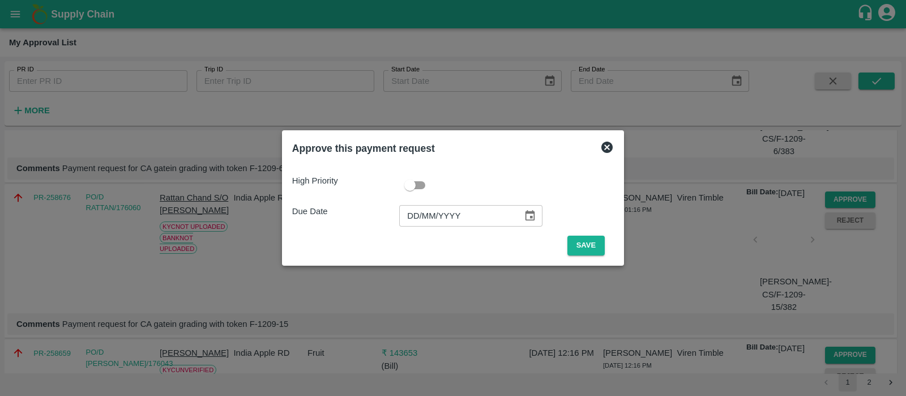
click at [407, 221] on input "DD/MM/YYYY" at bounding box center [457, 216] width 116 height 22
type input "18/09/2025"
click at [577, 243] on button "Save" at bounding box center [585, 246] width 37 height 20
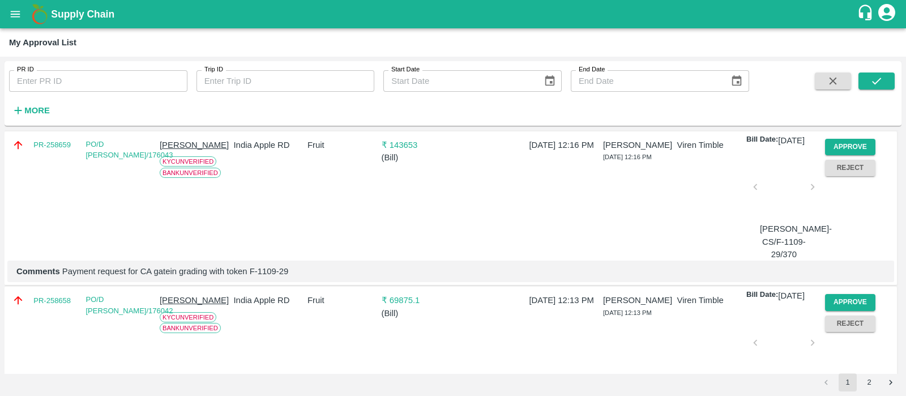
scroll to position [3024, 0]
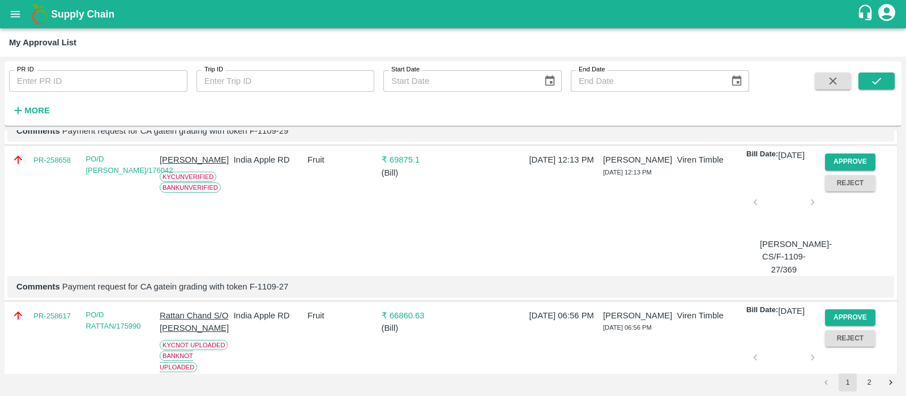
click at [832, 15] on button "Approve" at bounding box center [850, 6] width 51 height 16
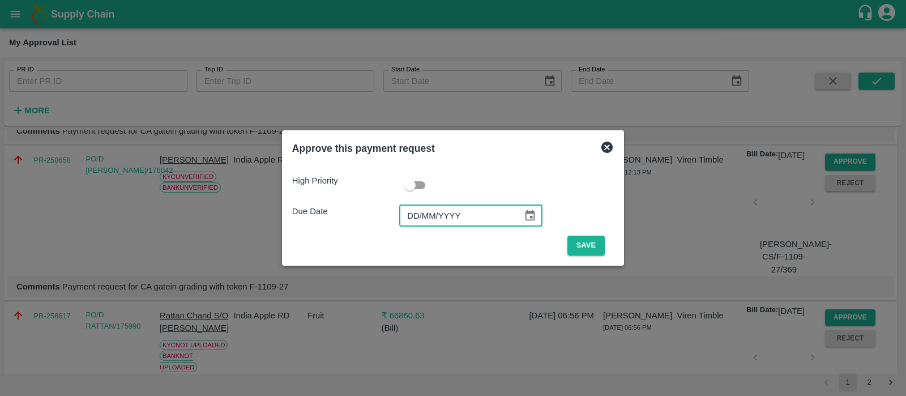
click at [413, 221] on input "DD/MM/YYYY" at bounding box center [457, 216] width 116 height 22
type input "18/09/2025"
click at [595, 245] on button "Save" at bounding box center [585, 246] width 37 height 20
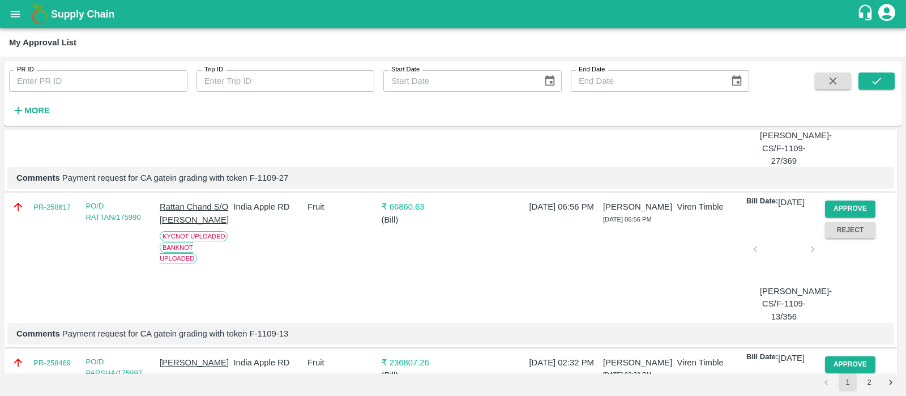
scroll to position [3063, 0]
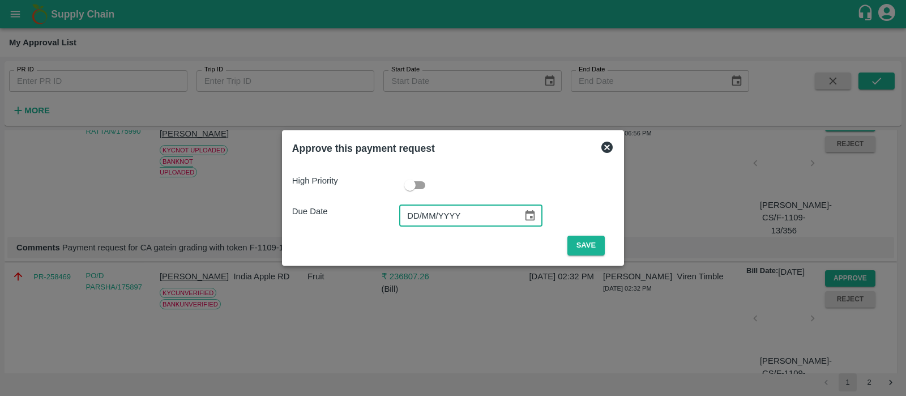
click at [413, 216] on input "DD/MM/YYYY" at bounding box center [457, 216] width 116 height 22
type input "18/09/2025"
click at [576, 244] on button "Save" at bounding box center [585, 246] width 37 height 20
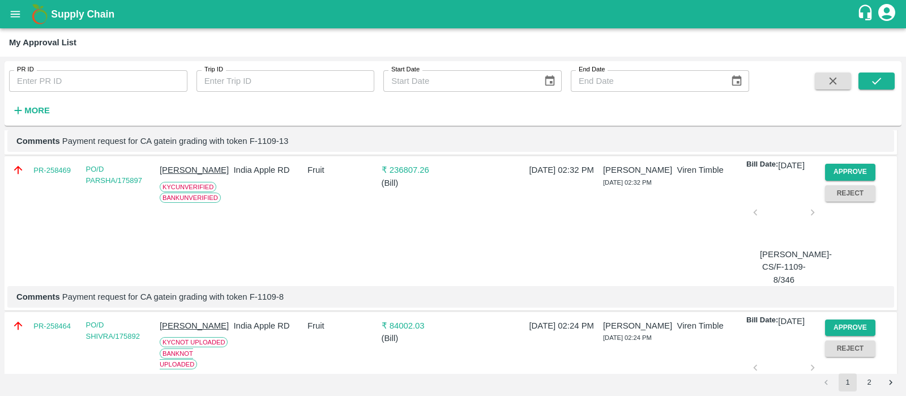
scroll to position [3217, 0]
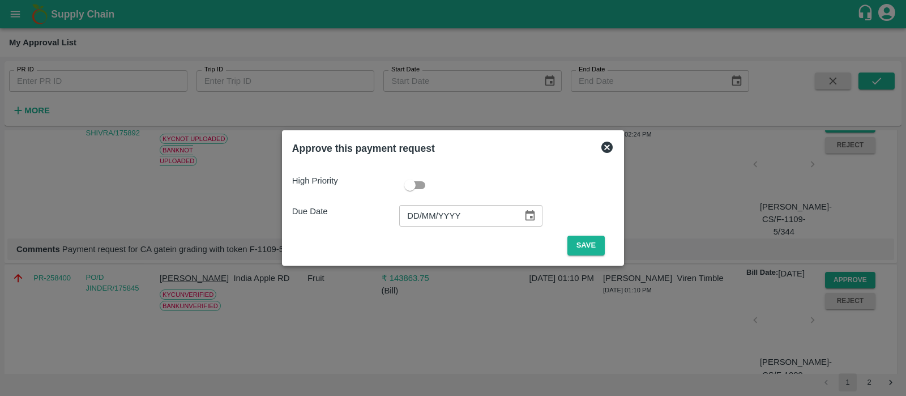
click at [410, 213] on input "DD/MM/YYYY" at bounding box center [457, 216] width 116 height 22
type input "17/09/2025"
click at [584, 245] on button "Save" at bounding box center [585, 246] width 37 height 20
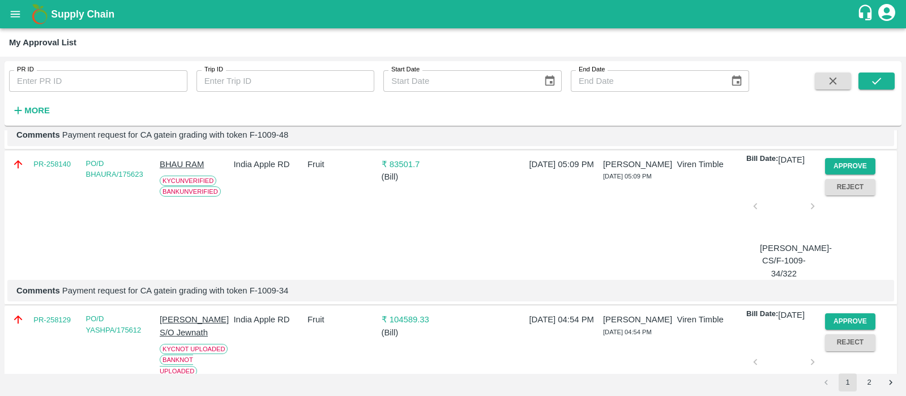
scroll to position [3387, 0]
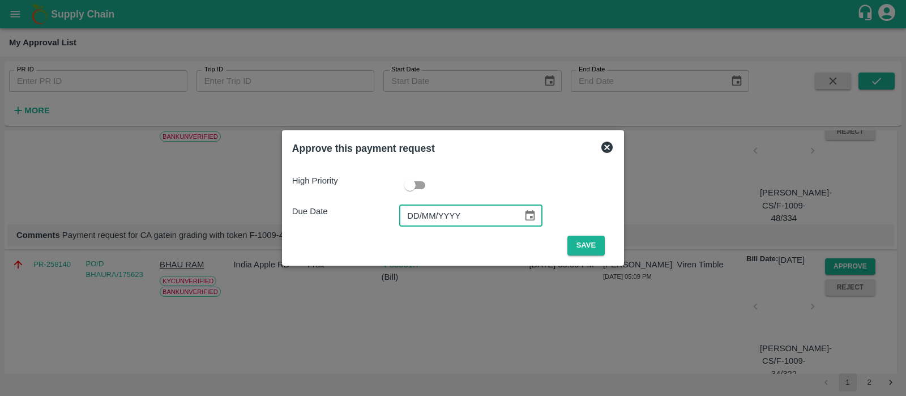
click at [417, 216] on input "DD/MM/YYYY" at bounding box center [457, 216] width 116 height 22
type input "17/09/2025"
click at [595, 245] on button "Save" at bounding box center [585, 246] width 37 height 20
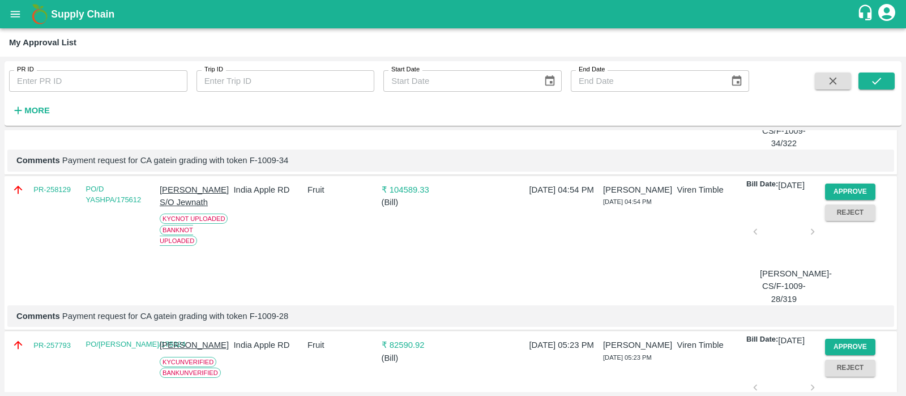
scroll to position [3366, 0]
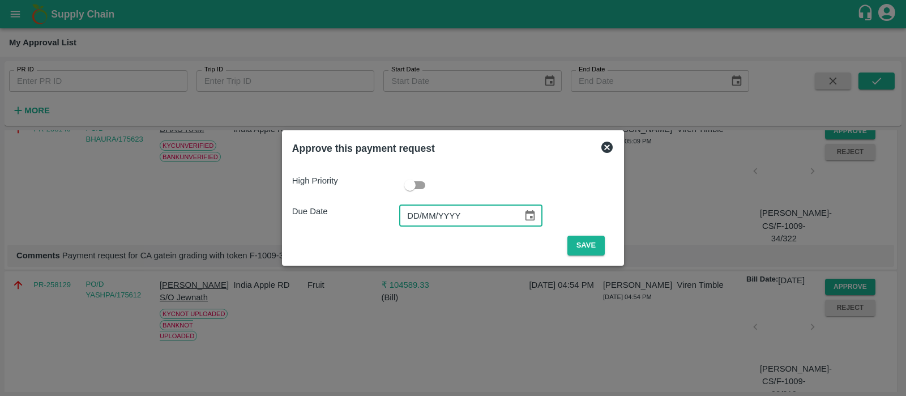
click at [411, 215] on input "DD/MM/YYYY" at bounding box center [457, 216] width 116 height 22
type input "17/09/2025"
click at [597, 245] on button "Save" at bounding box center [585, 246] width 37 height 20
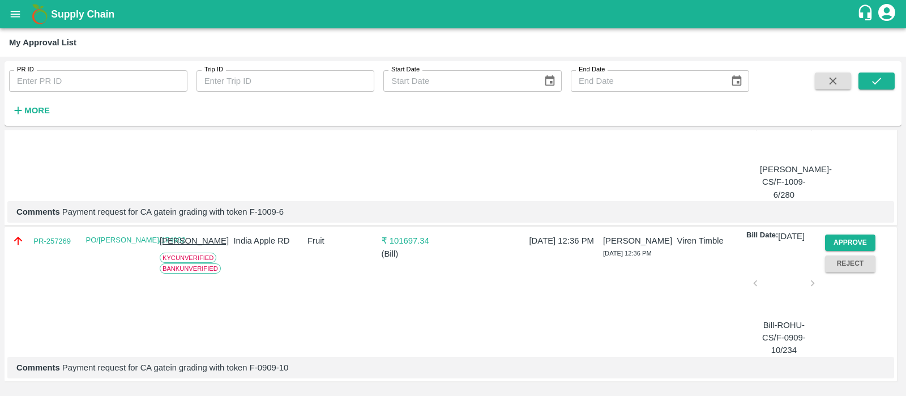
scroll to position [3654, 0]
click at [838, 96] on button "Approve" at bounding box center [850, 87] width 51 height 16
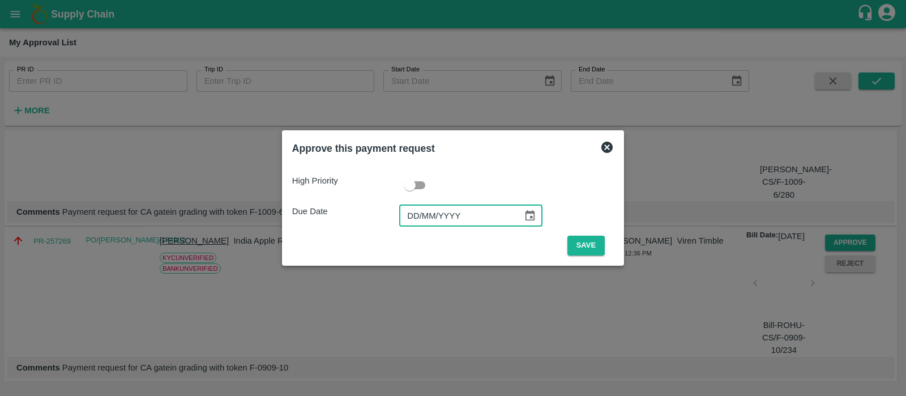
click at [439, 220] on input "DD/MM/YYYY" at bounding box center [457, 216] width 116 height 22
type input "15/09/2025"
click at [587, 242] on button "Save" at bounding box center [585, 246] width 37 height 20
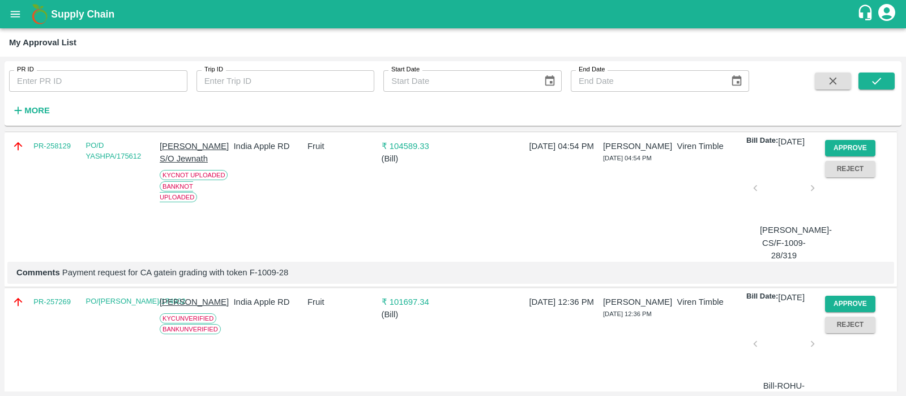
scroll to position [3350, 0]
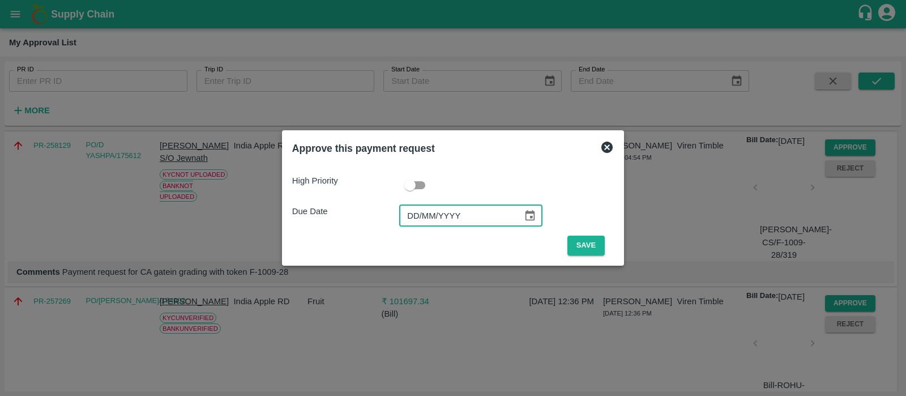
click at [412, 220] on input "DD/MM/YYYY" at bounding box center [457, 216] width 116 height 22
type input "16/09/2025"
click at [577, 246] on button "Save" at bounding box center [585, 246] width 37 height 20
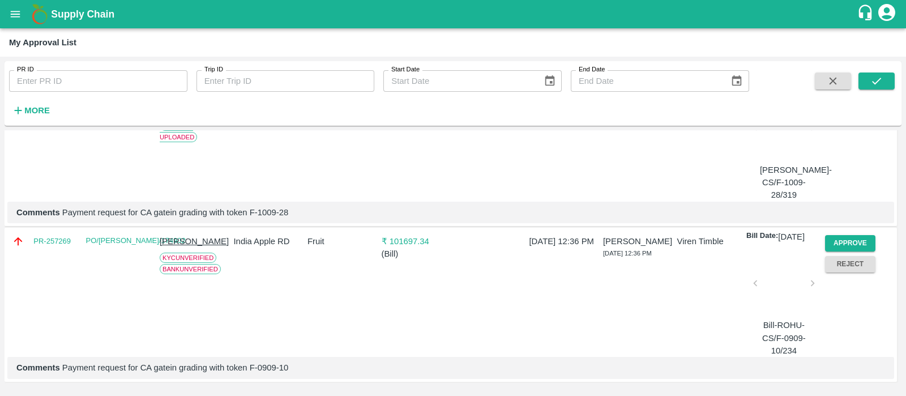
scroll to position [3411, 0]
click at [843, 251] on button "Approve" at bounding box center [850, 243] width 51 height 16
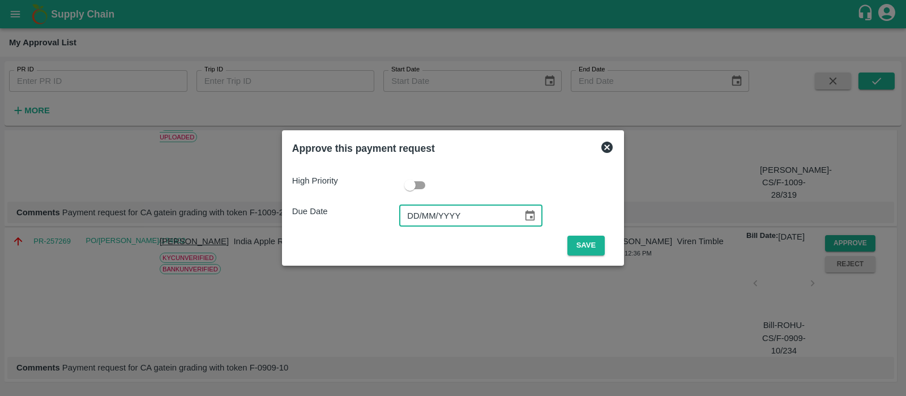
click at [413, 221] on input "DD/MM/YYYY" at bounding box center [457, 216] width 116 height 22
type input "14/09/2025"
click at [578, 243] on button "Save" at bounding box center [585, 246] width 37 height 20
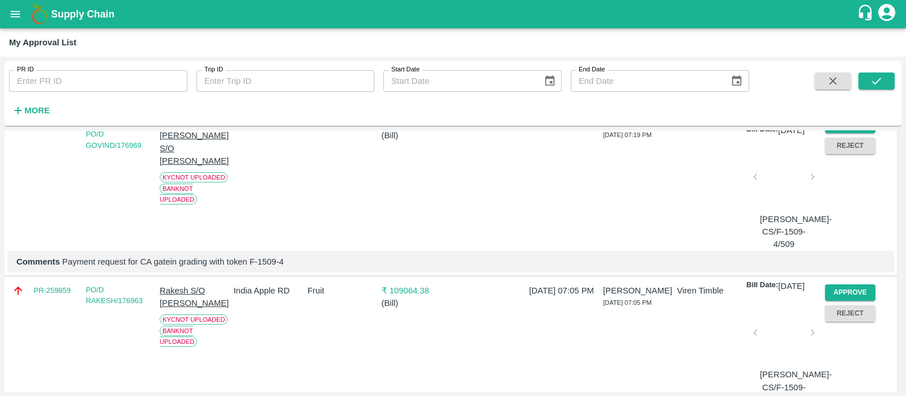
scroll to position [0, 0]
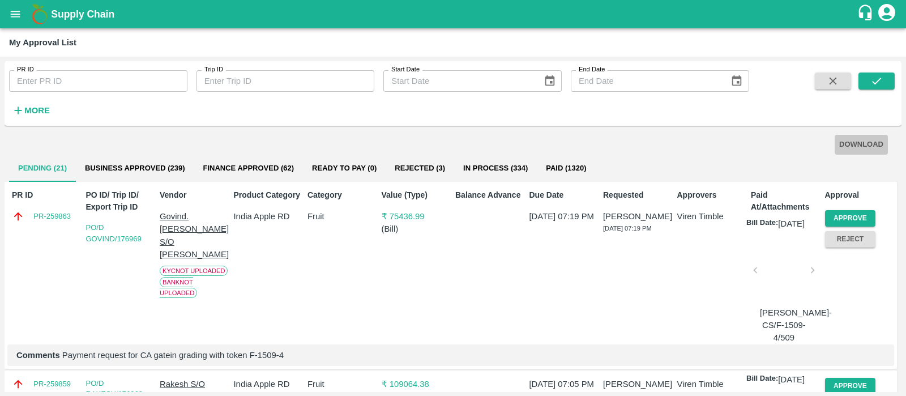
click at [860, 139] on button "DOWNLOAD" at bounding box center [861, 145] width 53 height 20
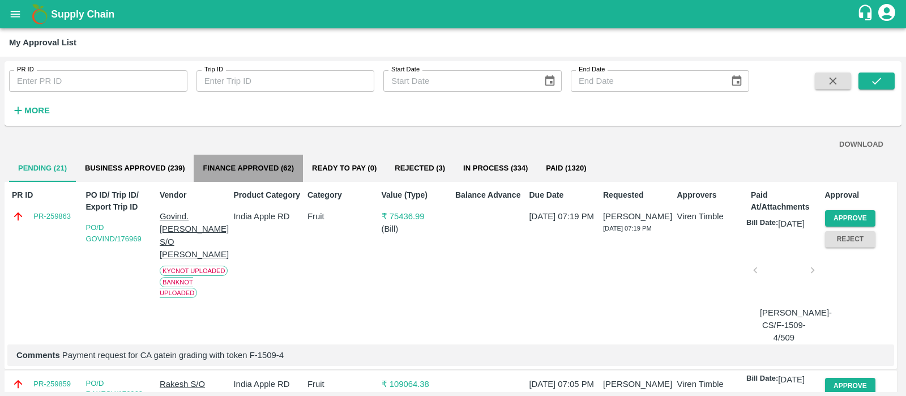
click at [292, 173] on button "Finance Approved (62)" at bounding box center [248, 168] width 109 height 27
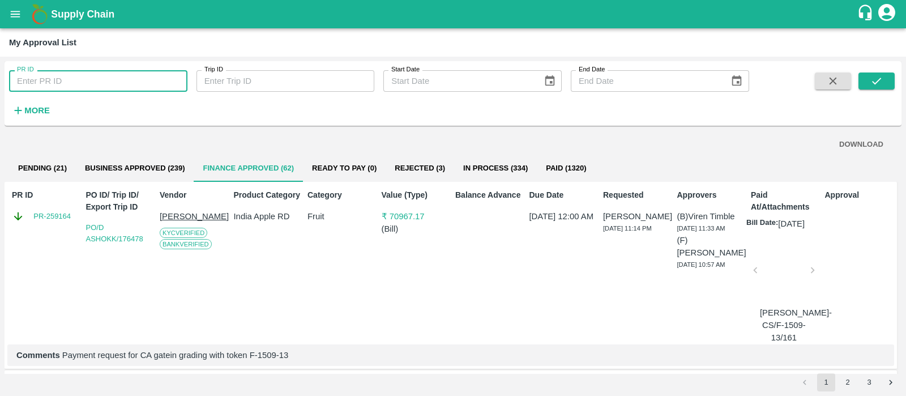
click at [97, 79] on input "PR ID" at bounding box center [98, 81] width 178 height 22
paste input "258584"
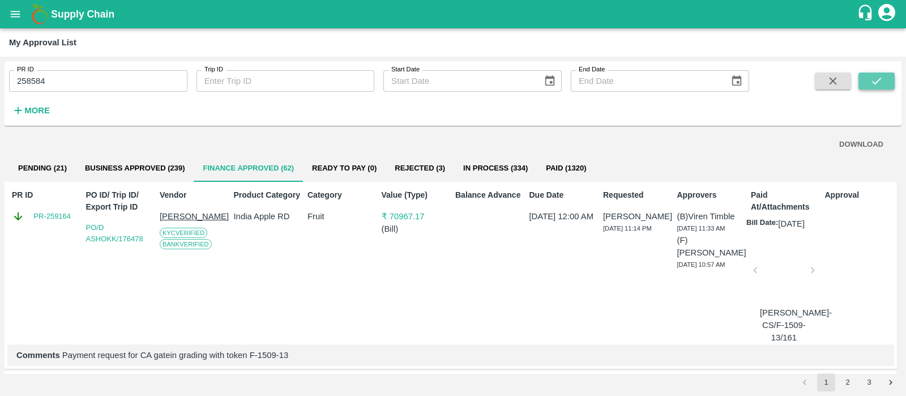
click at [878, 75] on icon "submit" at bounding box center [876, 81] width 12 height 12
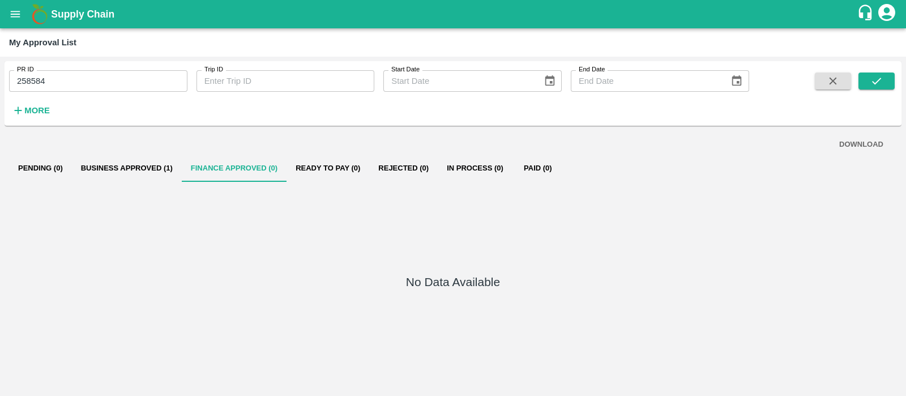
click at [149, 171] on button "Business Approved (1)" at bounding box center [127, 168] width 110 height 27
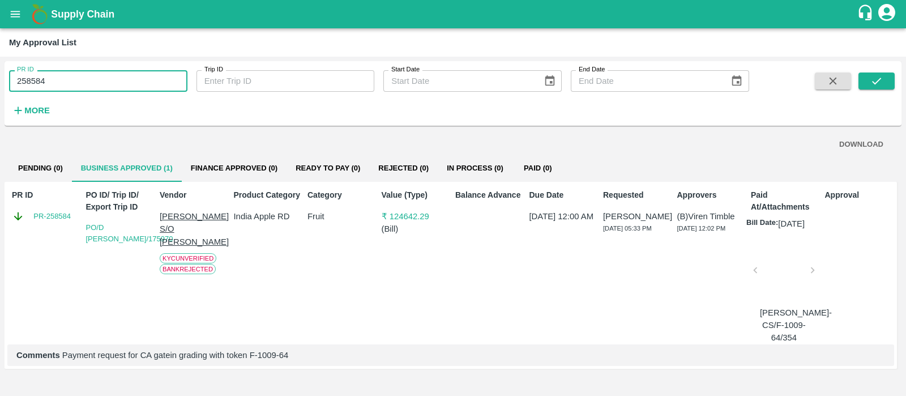
click at [57, 82] on input "258584" at bounding box center [98, 81] width 178 height 22
paste input "text"
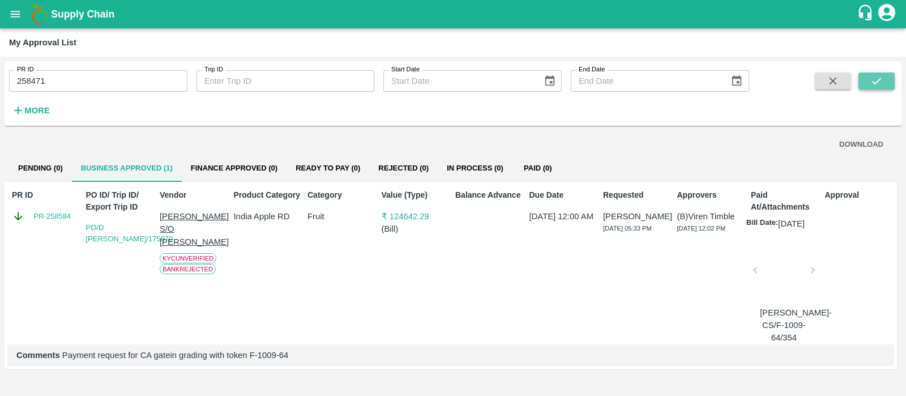
click at [887, 78] on button "submit" at bounding box center [877, 80] width 36 height 17
click at [51, 80] on input "258471" at bounding box center [98, 81] width 178 height 22
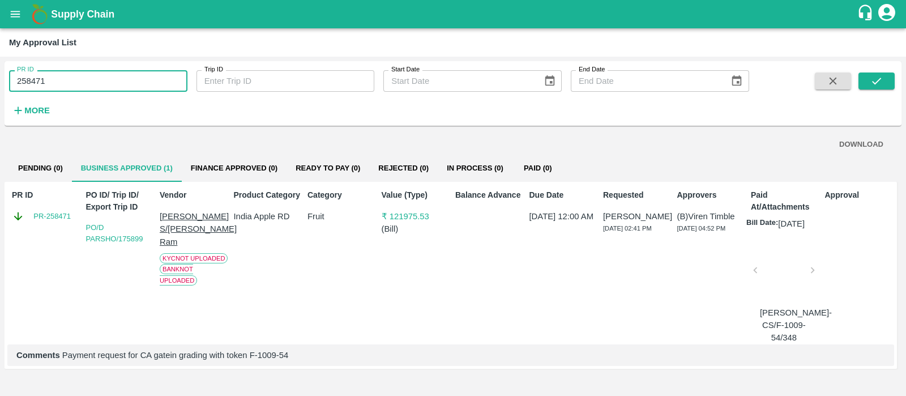
paste input "text"
click at [51, 80] on input "258471" at bounding box center [98, 81] width 178 height 22
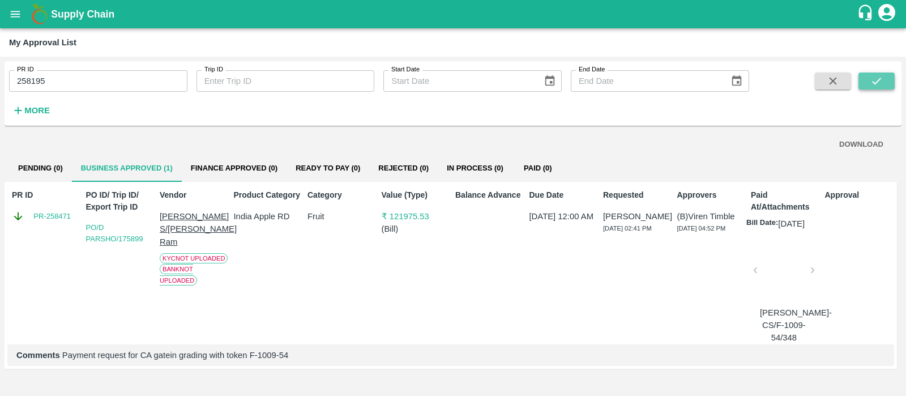
click at [885, 86] on button "submit" at bounding box center [877, 80] width 36 height 17
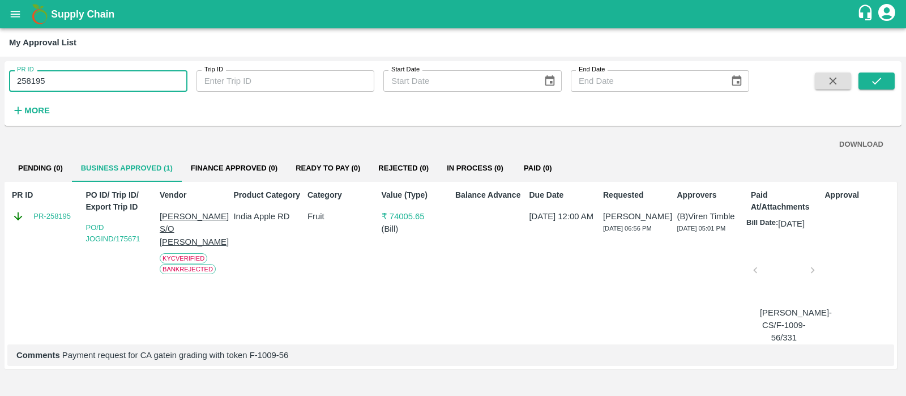
click at [155, 75] on input "258195" at bounding box center [98, 81] width 178 height 22
paste input "text"
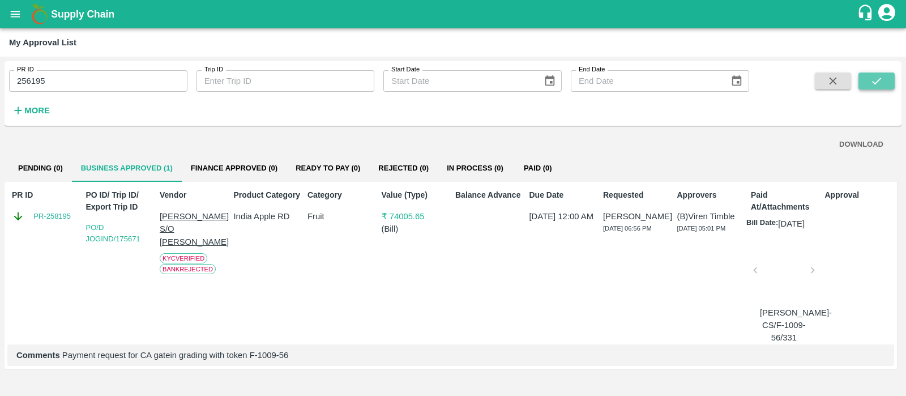
click at [878, 79] on icon "submit" at bounding box center [876, 81] width 12 height 12
click at [100, 89] on input "256195" at bounding box center [98, 81] width 178 height 22
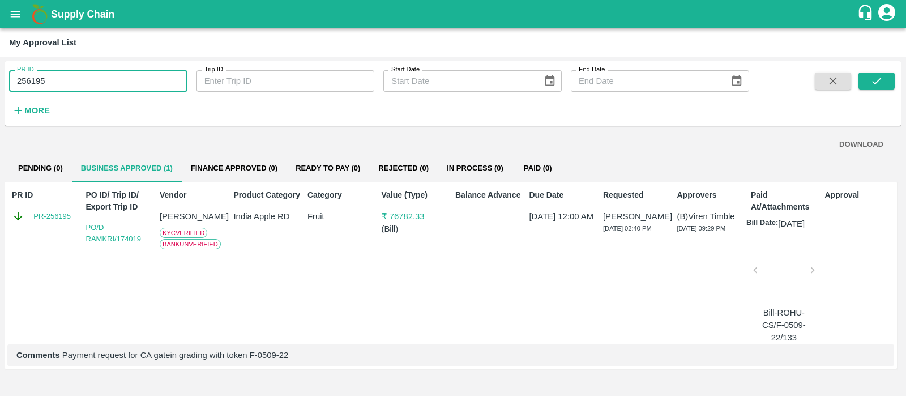
click at [100, 89] on input "256195" at bounding box center [98, 81] width 178 height 22
paste input "text"
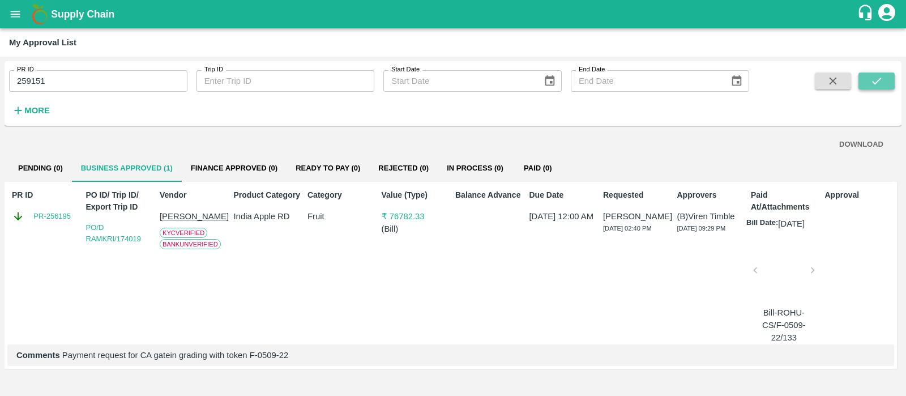
click at [875, 79] on icon "submit" at bounding box center [876, 81] width 12 height 12
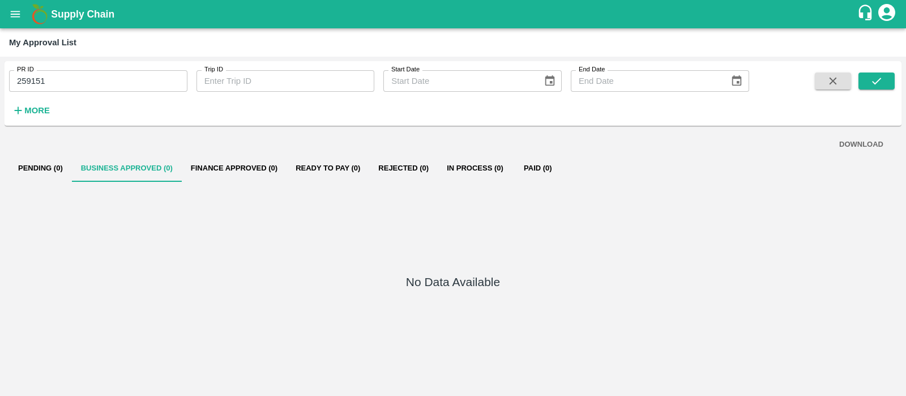
click at [123, 80] on input "259151" at bounding box center [98, 81] width 178 height 22
paste input "text"
click at [123, 80] on input "259151" at bounding box center [98, 81] width 178 height 22
type input "256156"
click at [866, 80] on button "submit" at bounding box center [877, 80] width 36 height 17
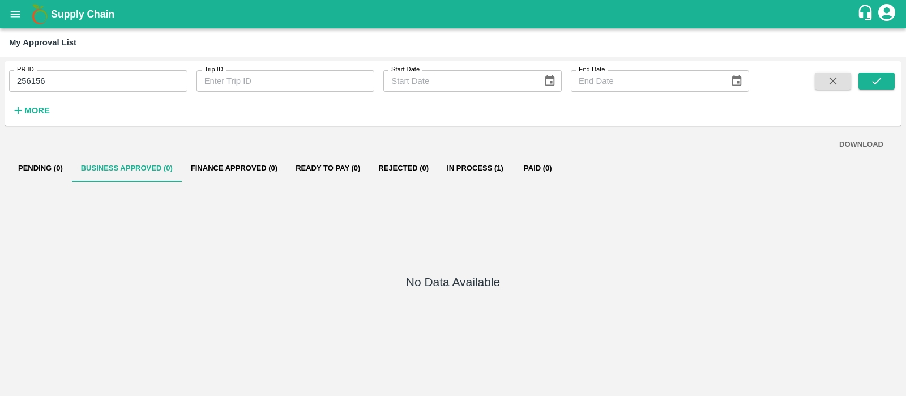
click at [18, 18] on icon "open drawer" at bounding box center [15, 14] width 12 height 12
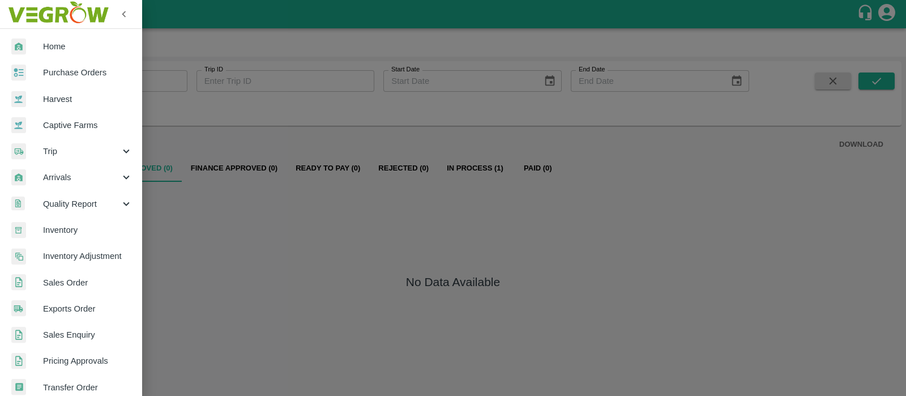
scroll to position [249, 0]
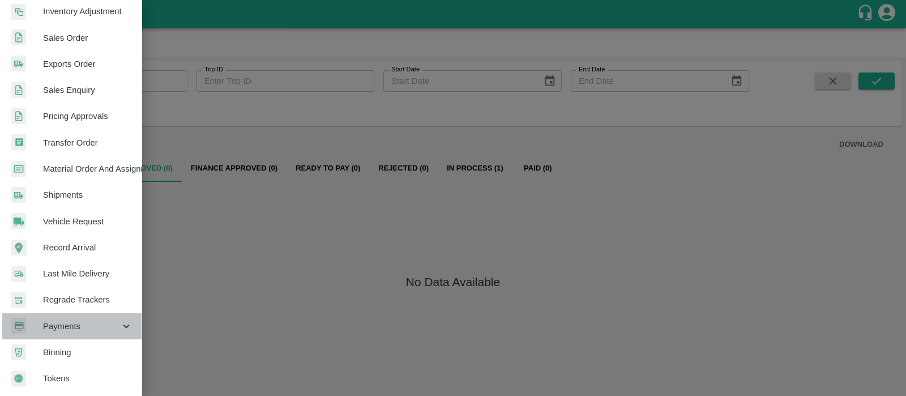
click at [89, 320] on span "Payments" at bounding box center [81, 326] width 77 height 12
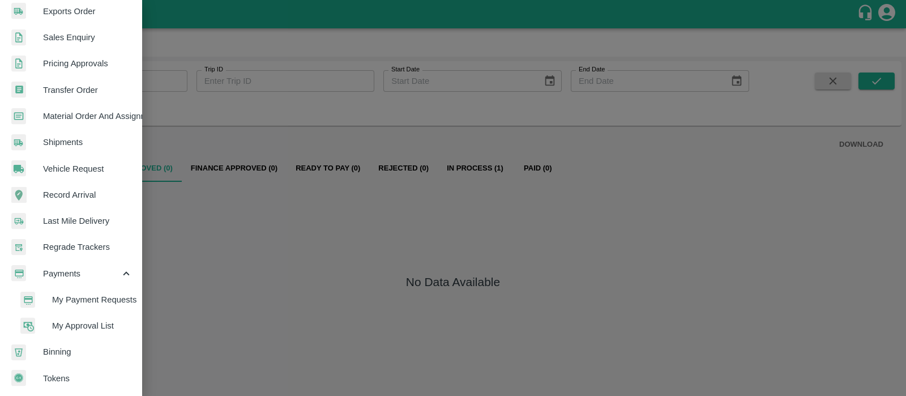
click at [89, 319] on span "My Approval List" at bounding box center [92, 325] width 80 height 12
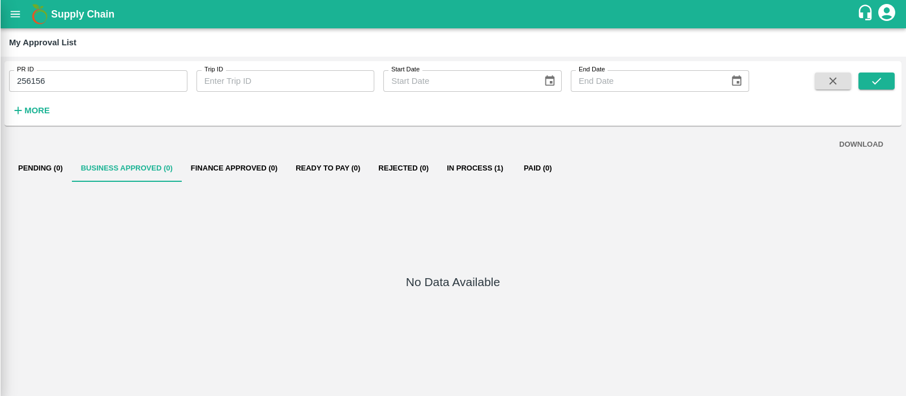
scroll to position [297, 0]
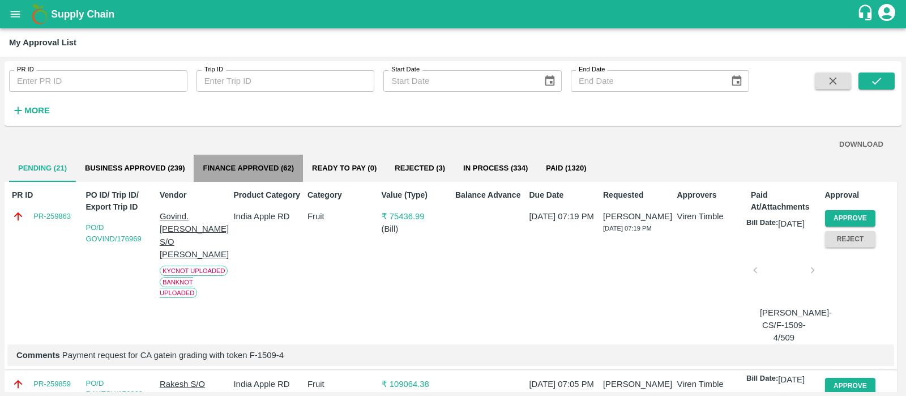
click at [263, 170] on button "Finance Approved (62)" at bounding box center [248, 168] width 109 height 27
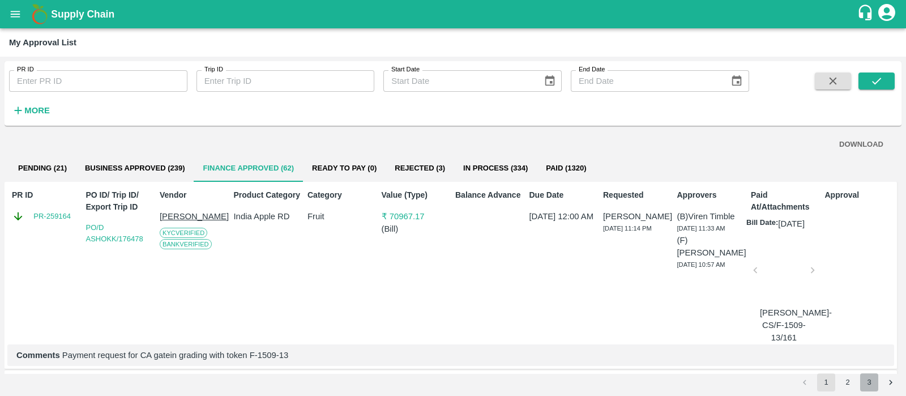
click at [866, 382] on button "3" at bounding box center [869, 382] width 18 height 18
click at [856, 144] on button "DOWNLOAD" at bounding box center [861, 145] width 53 height 20
click at [845, 385] on button "2" at bounding box center [848, 382] width 18 height 18
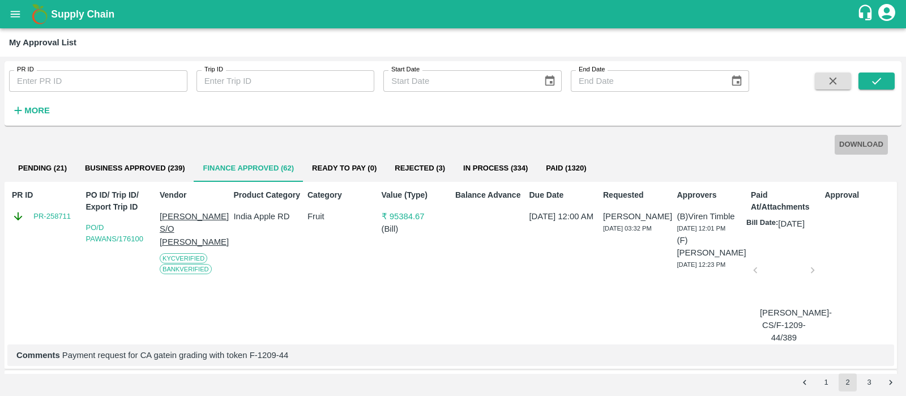
click at [861, 144] on button "DOWNLOAD" at bounding box center [861, 145] width 53 height 20
click at [824, 386] on button "1" at bounding box center [826, 382] width 18 height 18
click at [861, 140] on button "DOWNLOAD" at bounding box center [861, 145] width 53 height 20
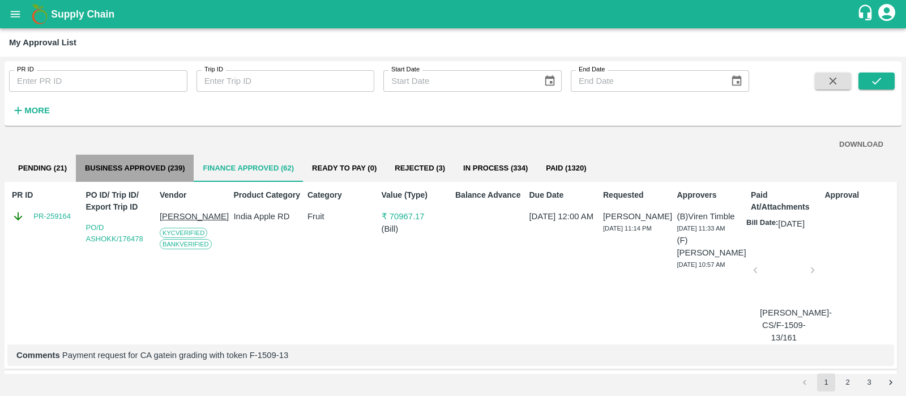
click at [169, 168] on button "Business Approved (239)" at bounding box center [135, 168] width 118 height 27
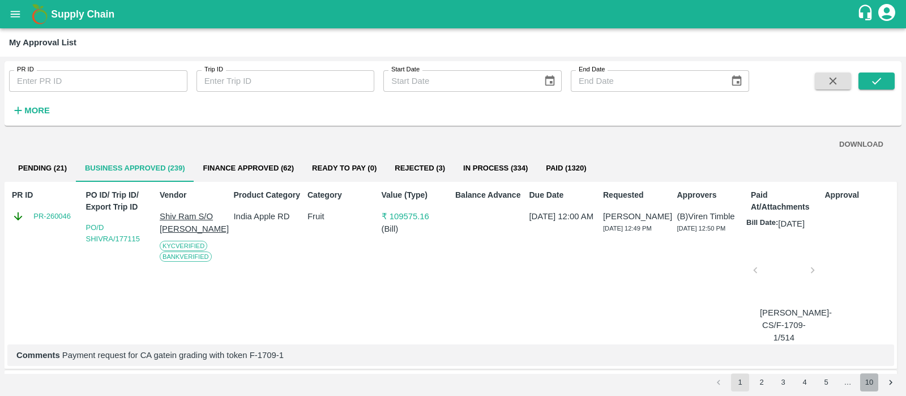
click at [865, 380] on button "10" at bounding box center [869, 382] width 18 height 18
click at [863, 151] on button "DOWNLOAD" at bounding box center [861, 145] width 53 height 20
click at [849, 382] on button "9" at bounding box center [848, 382] width 18 height 18
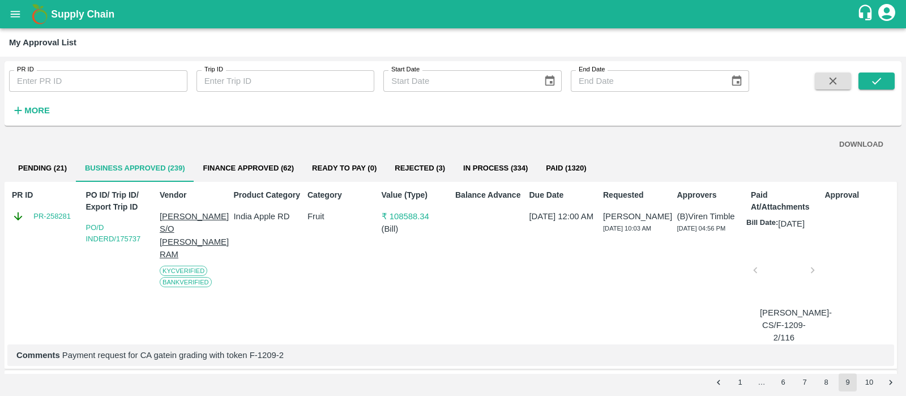
click at [851, 139] on button "DOWNLOAD" at bounding box center [861, 145] width 53 height 20
click at [830, 382] on button "8" at bounding box center [826, 382] width 18 height 18
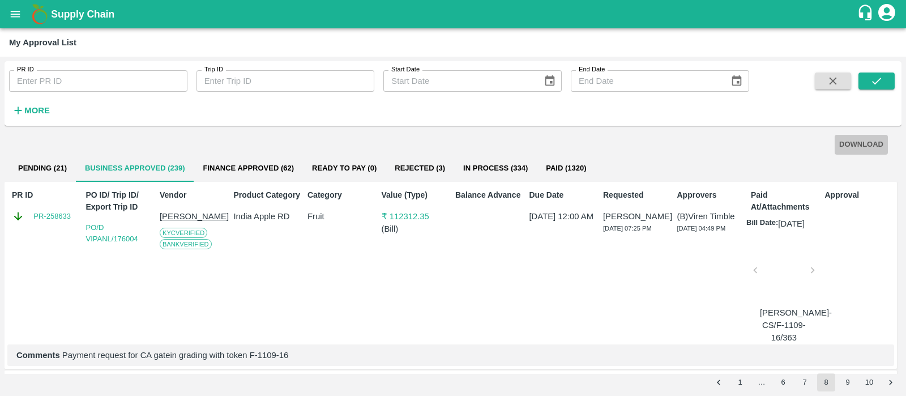
click at [852, 151] on button "DOWNLOAD" at bounding box center [861, 145] width 53 height 20
click at [805, 380] on button "7" at bounding box center [805, 382] width 18 height 18
click at [861, 146] on button "DOWNLOAD" at bounding box center [861, 145] width 53 height 20
click at [786, 382] on button "6" at bounding box center [783, 382] width 18 height 18
